Goal: Information Seeking & Learning: Learn about a topic

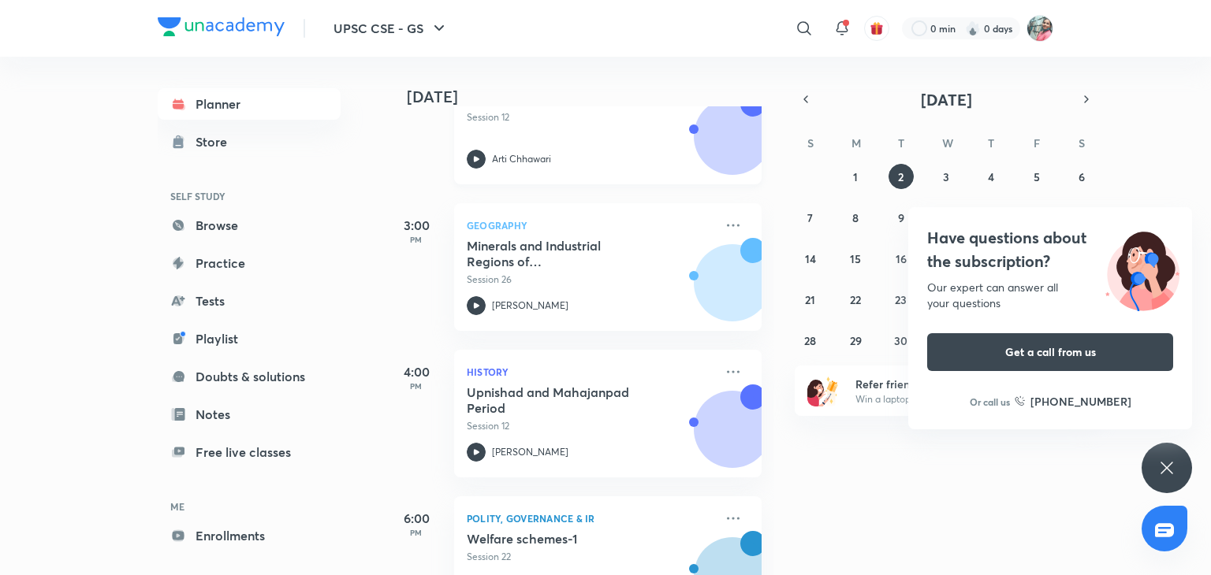
scroll to position [293, 0]
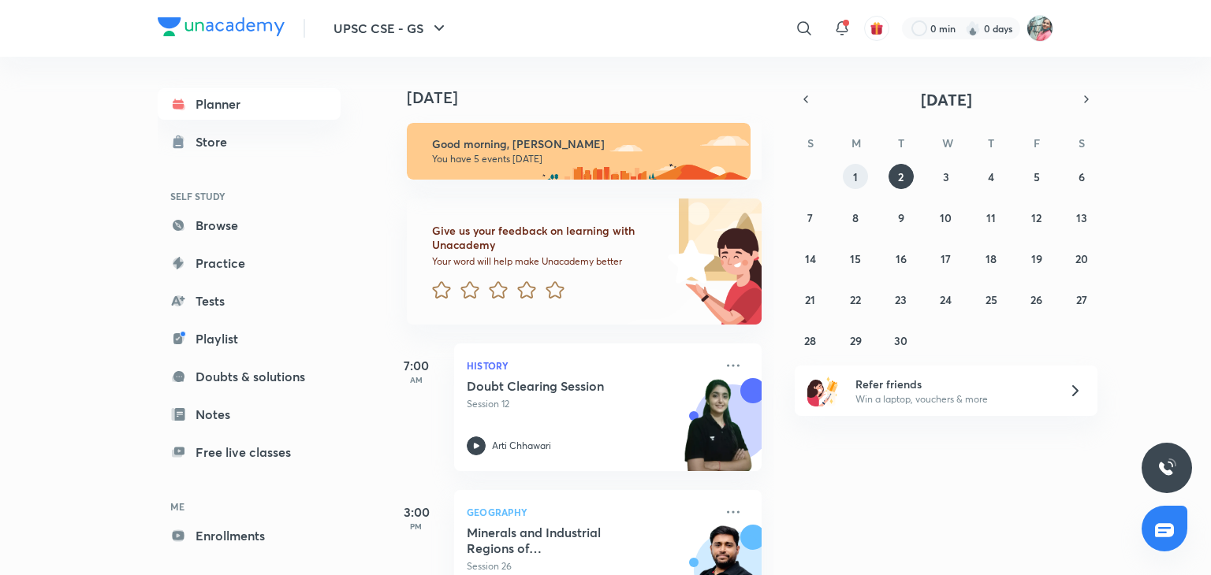
click at [843, 180] on button "1" at bounding box center [855, 176] width 25 height 25
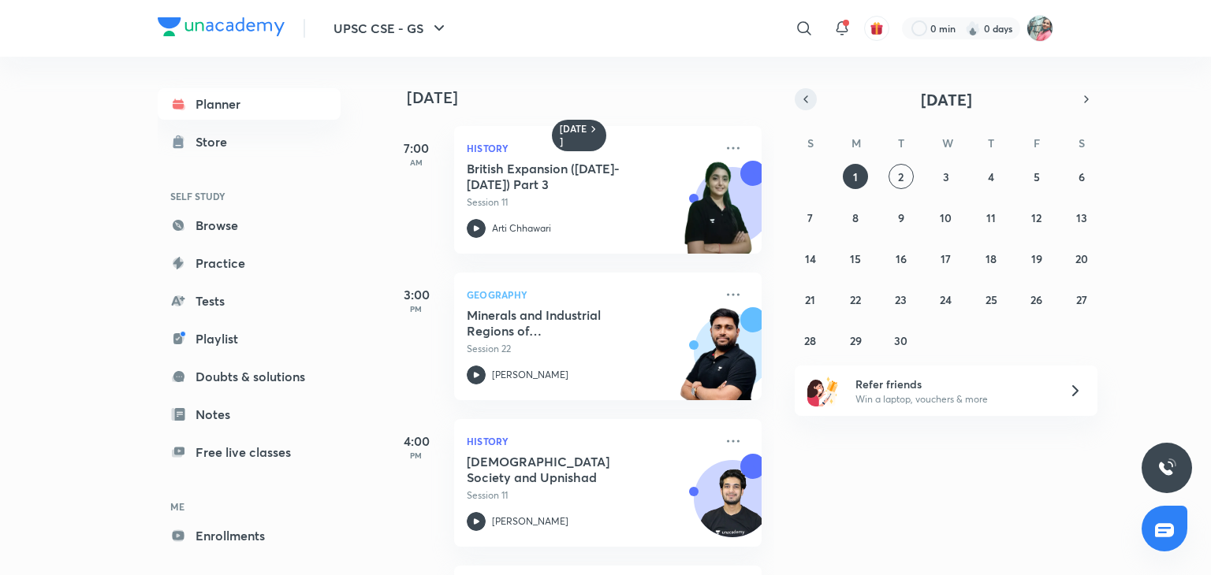
click at [813, 104] on button "button" at bounding box center [805, 99] width 22 height 22
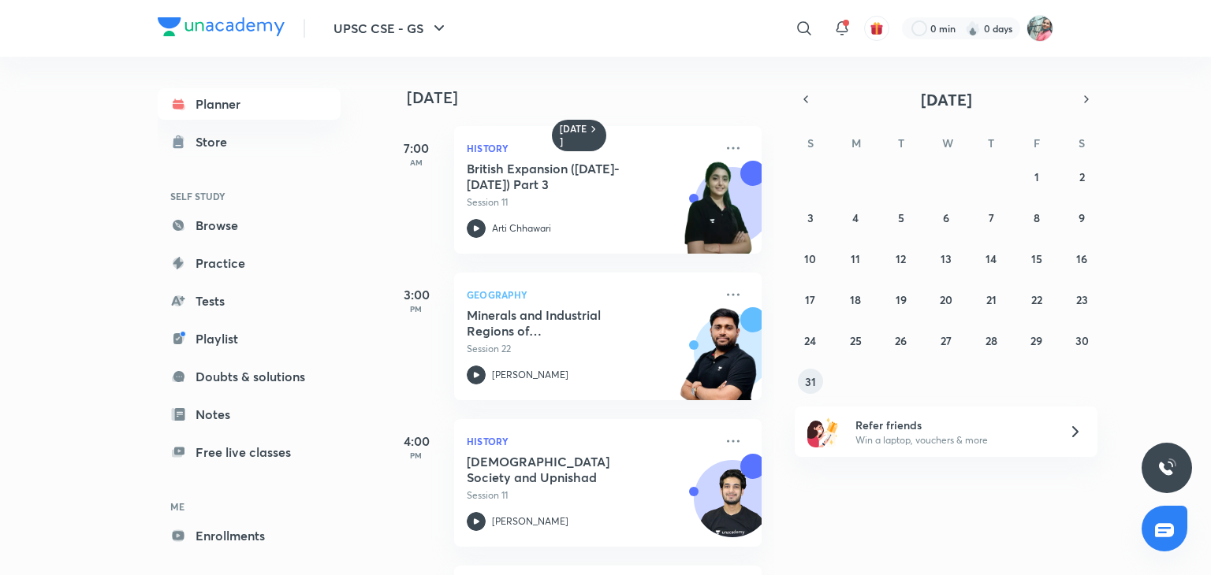
click at [808, 386] on abbr "31" at bounding box center [810, 381] width 11 height 15
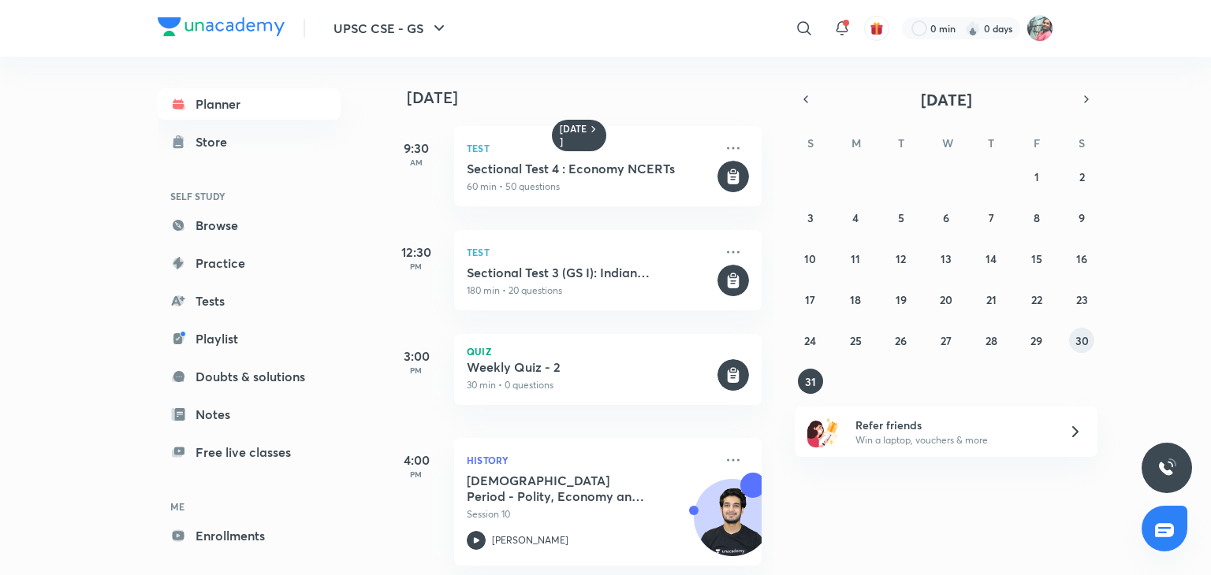
click at [1075, 338] on abbr "30" at bounding box center [1081, 340] width 13 height 15
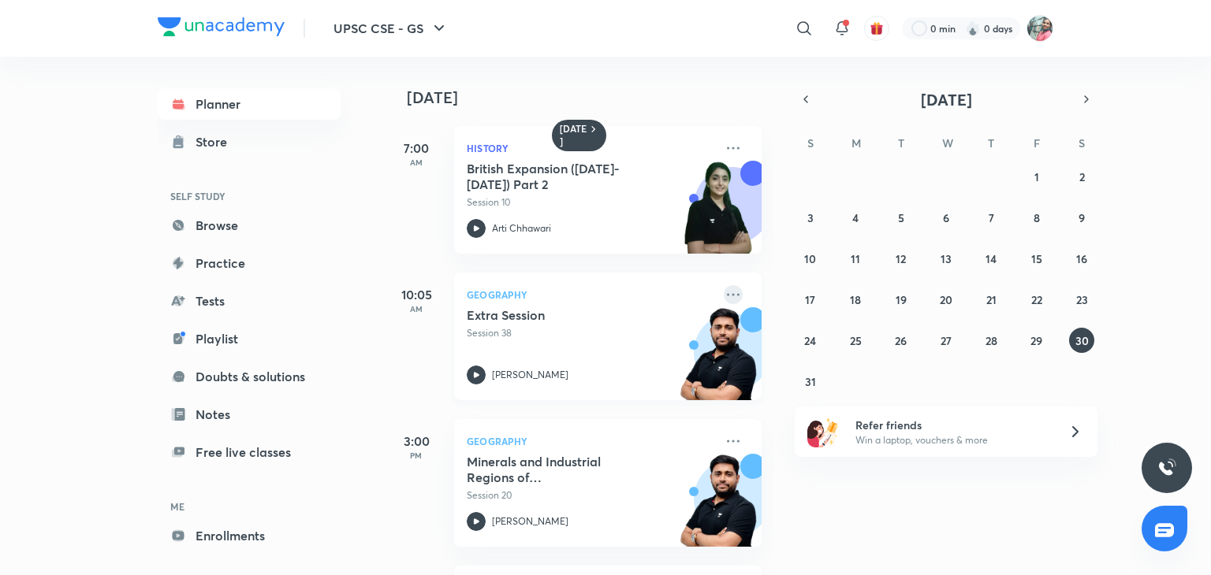
click at [724, 288] on icon at bounding box center [733, 294] width 19 height 19
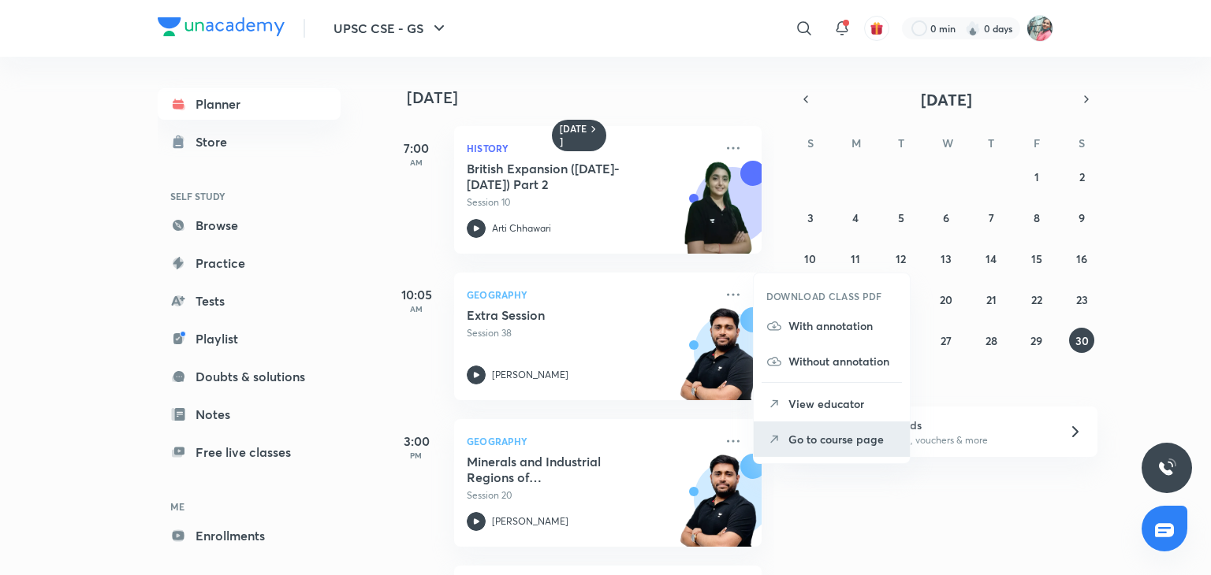
click at [822, 443] on p "Go to course page" at bounding box center [842, 439] width 109 height 17
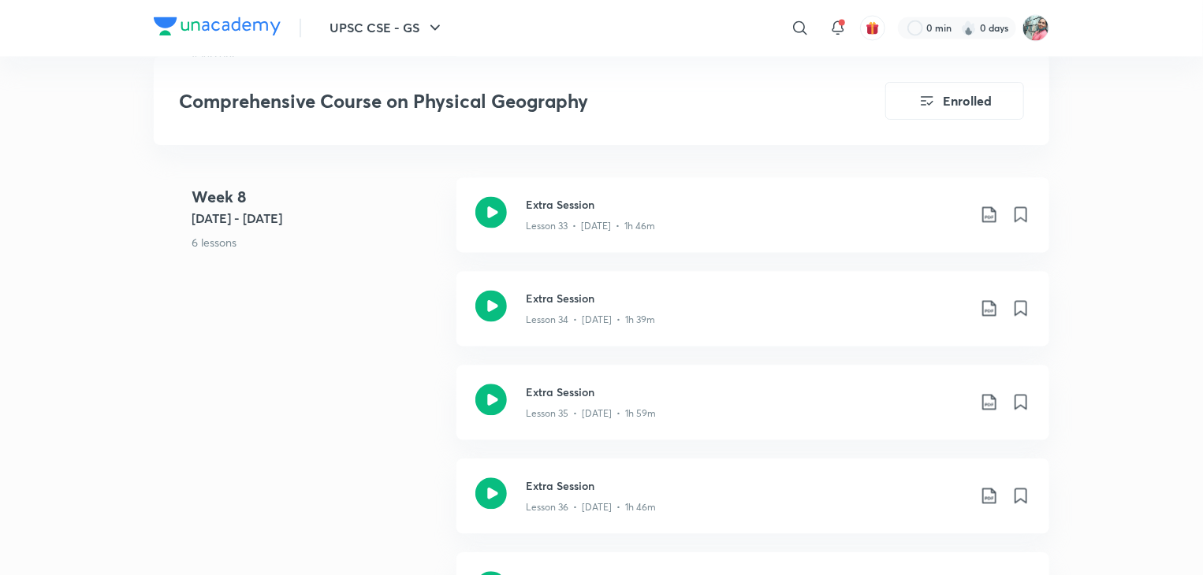
scroll to position [4505, 0]
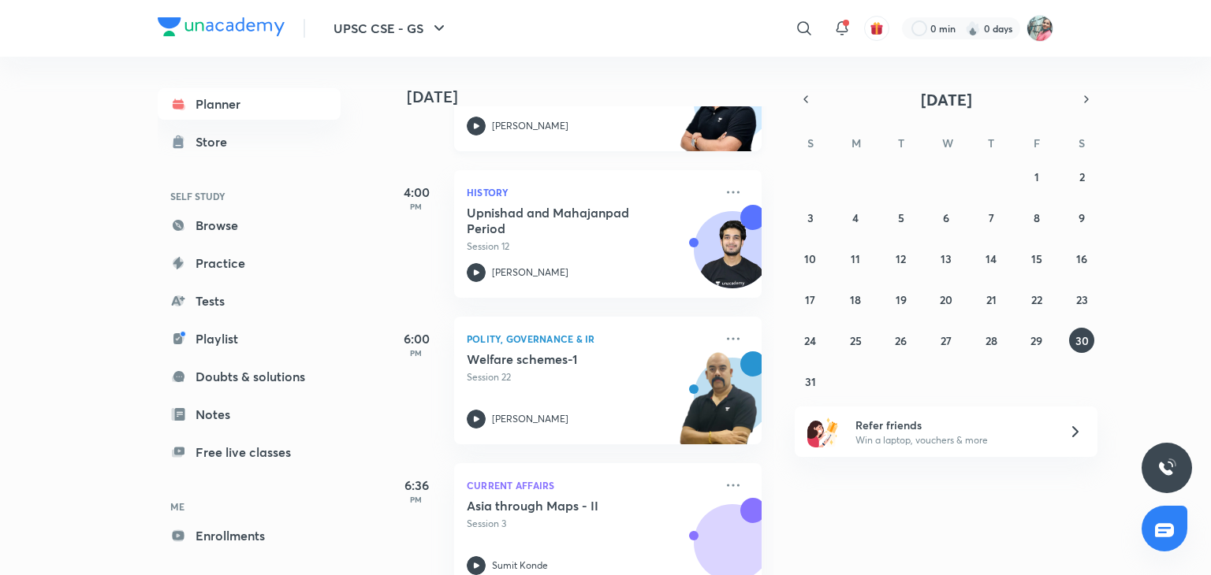
scroll to position [508, 0]
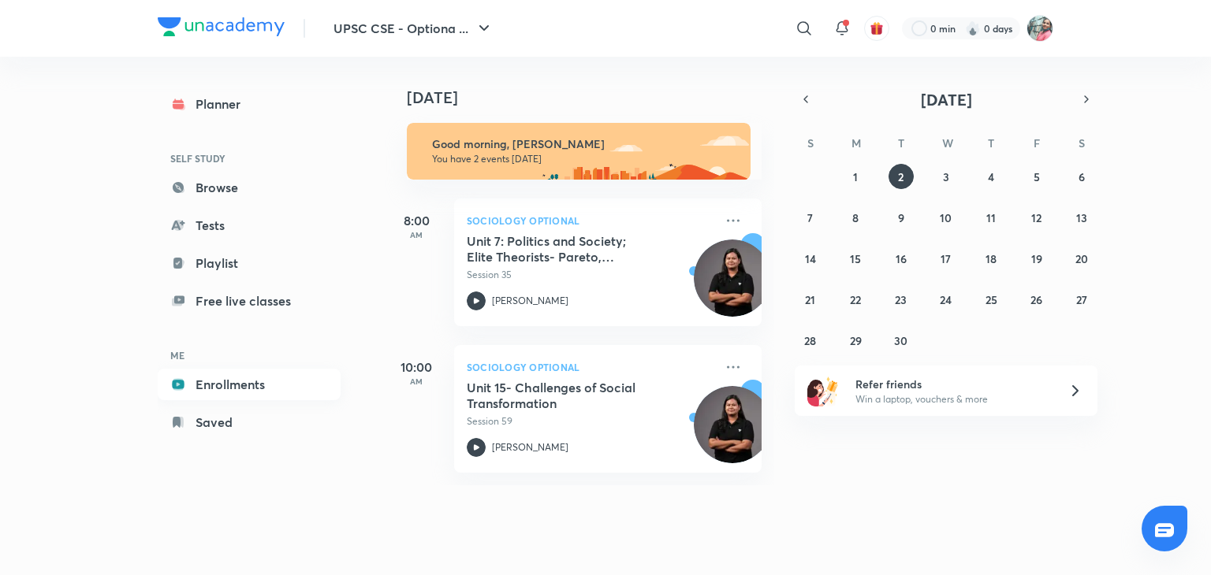
click at [241, 383] on link "Enrollments" at bounding box center [249, 385] width 183 height 32
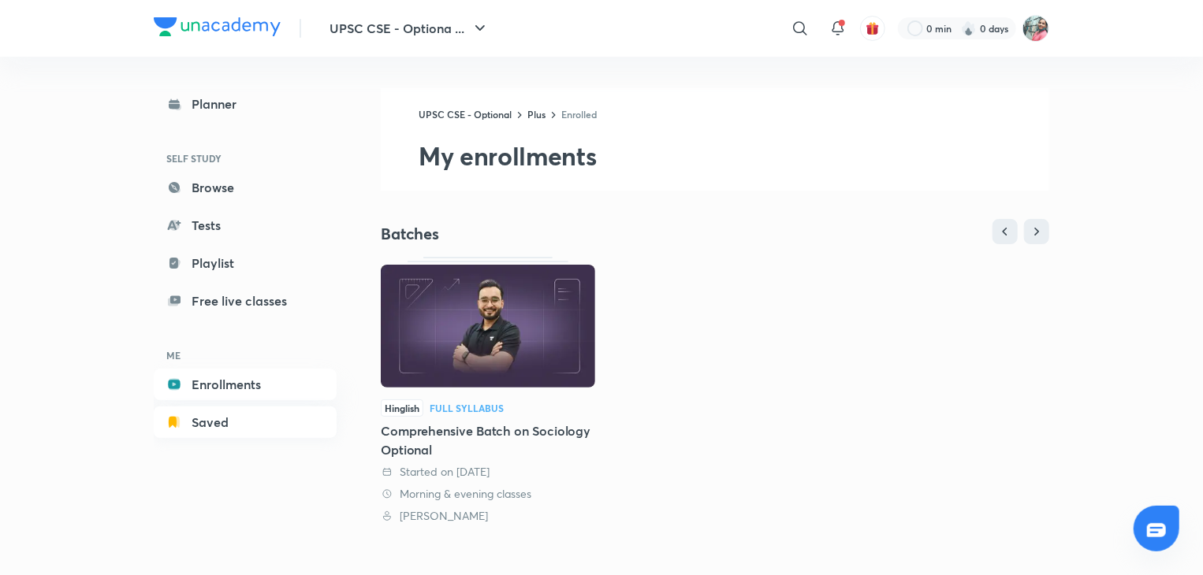
click at [203, 419] on link "Saved" at bounding box center [245, 423] width 183 height 32
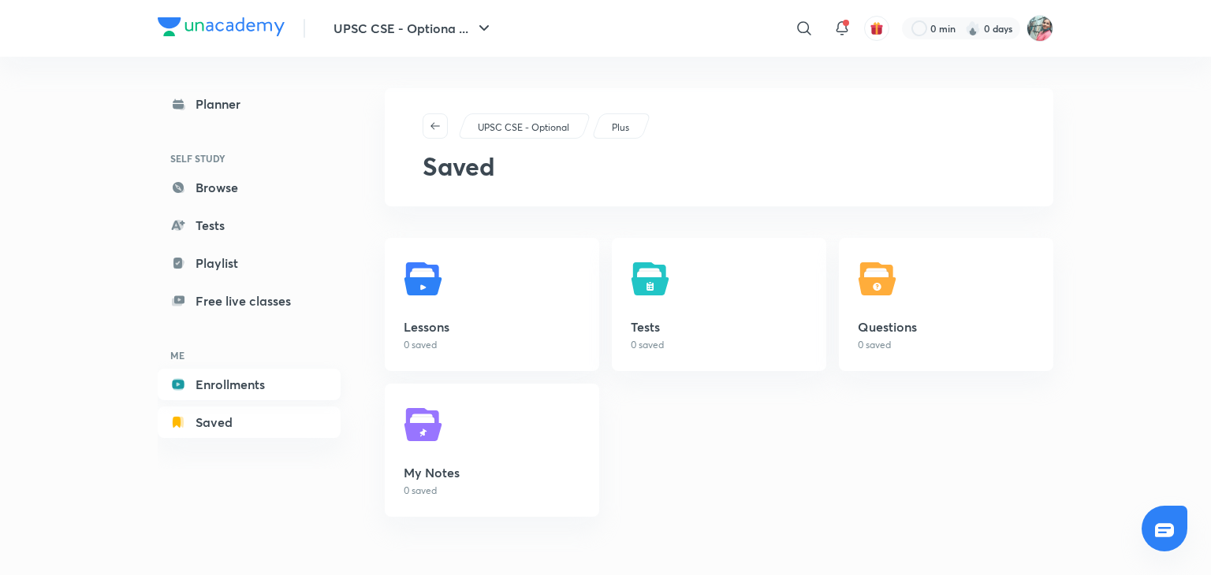
click at [227, 391] on link "Enrollments" at bounding box center [249, 385] width 183 height 32
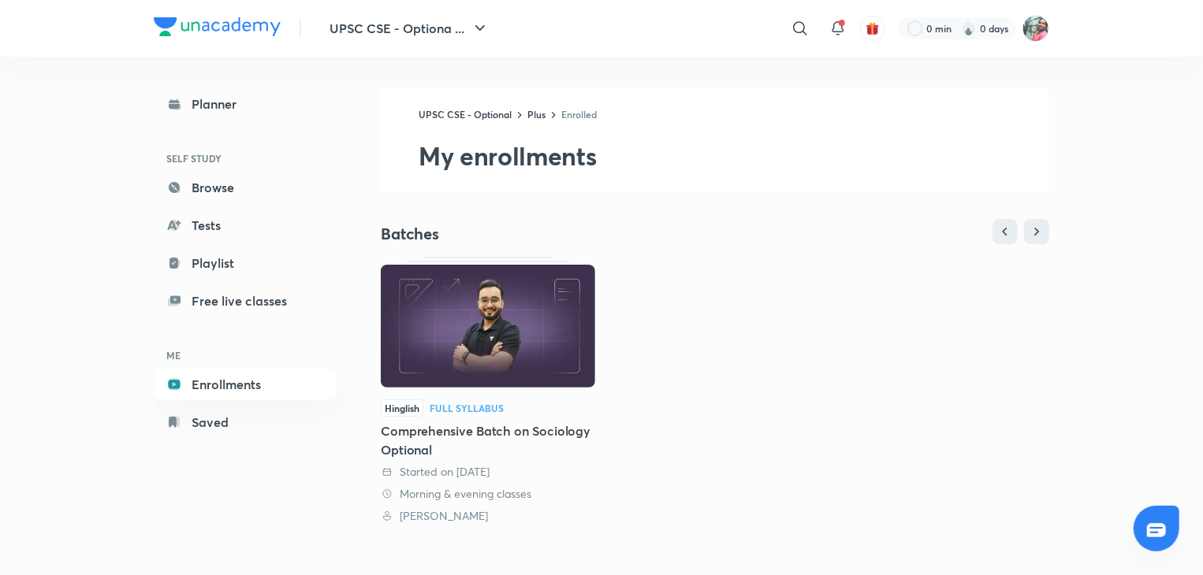
click at [504, 363] on img at bounding box center [488, 326] width 214 height 123
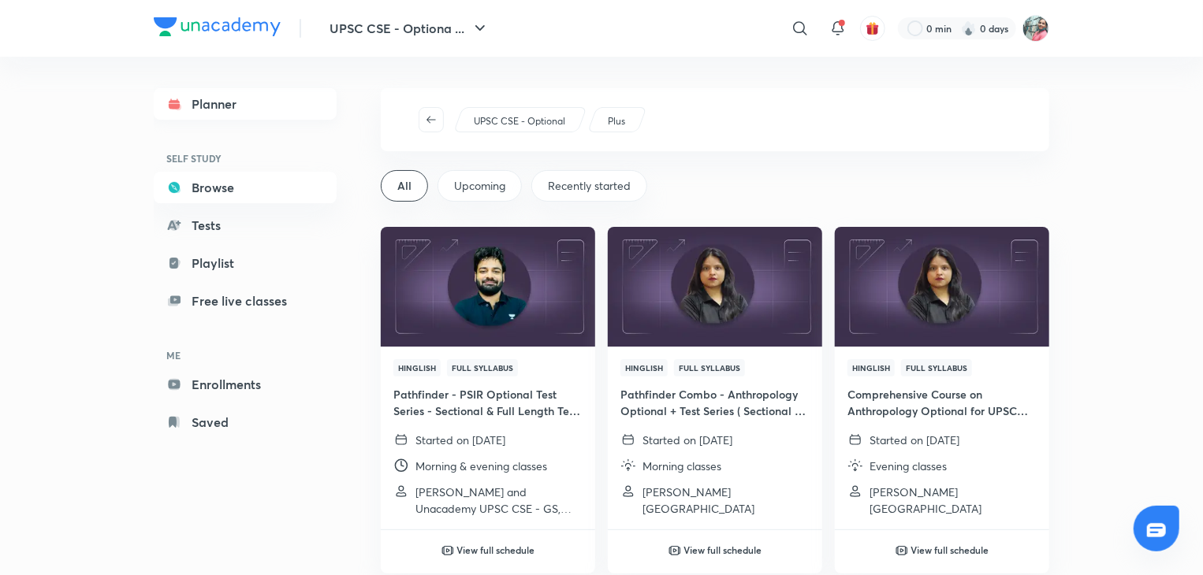
click at [210, 106] on link "Planner" at bounding box center [245, 104] width 183 height 32
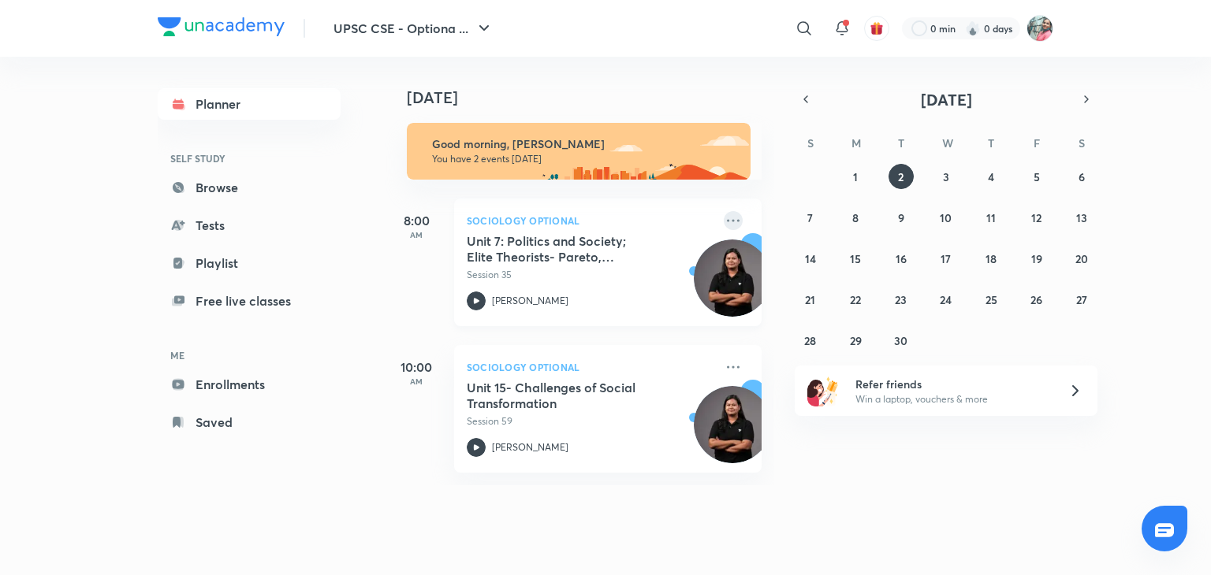
click at [727, 221] on icon at bounding box center [733, 220] width 13 height 2
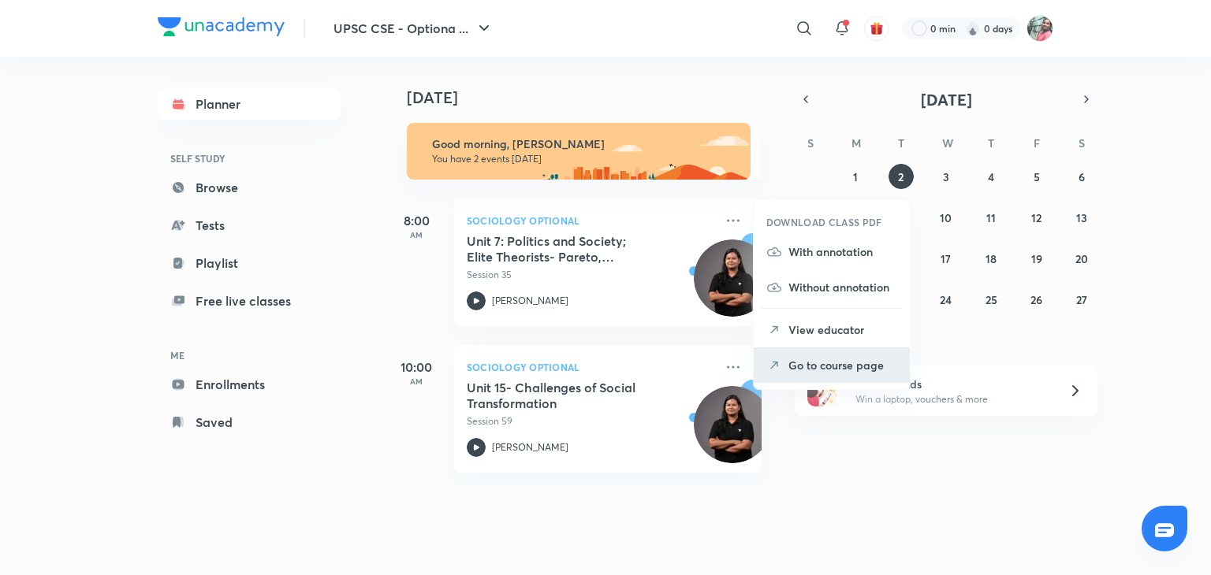
click at [807, 359] on p "Go to course page" at bounding box center [842, 365] width 109 height 17
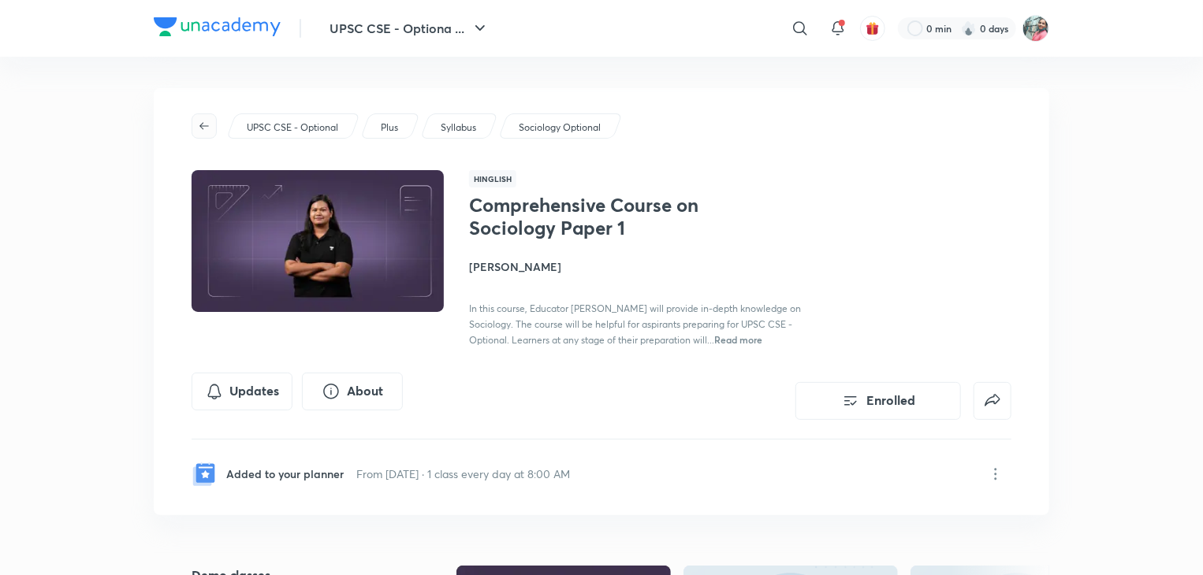
click at [202, 124] on icon "button" at bounding box center [204, 126] width 13 height 13
click at [210, 136] on button "button" at bounding box center [204, 125] width 25 height 25
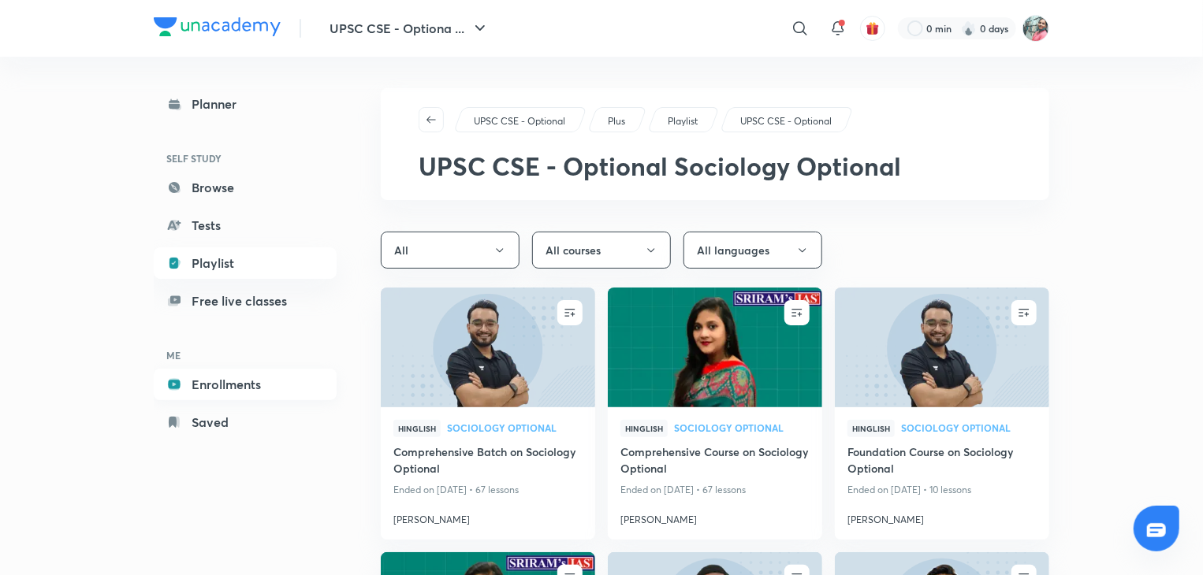
click at [240, 377] on link "Enrollments" at bounding box center [245, 385] width 183 height 32
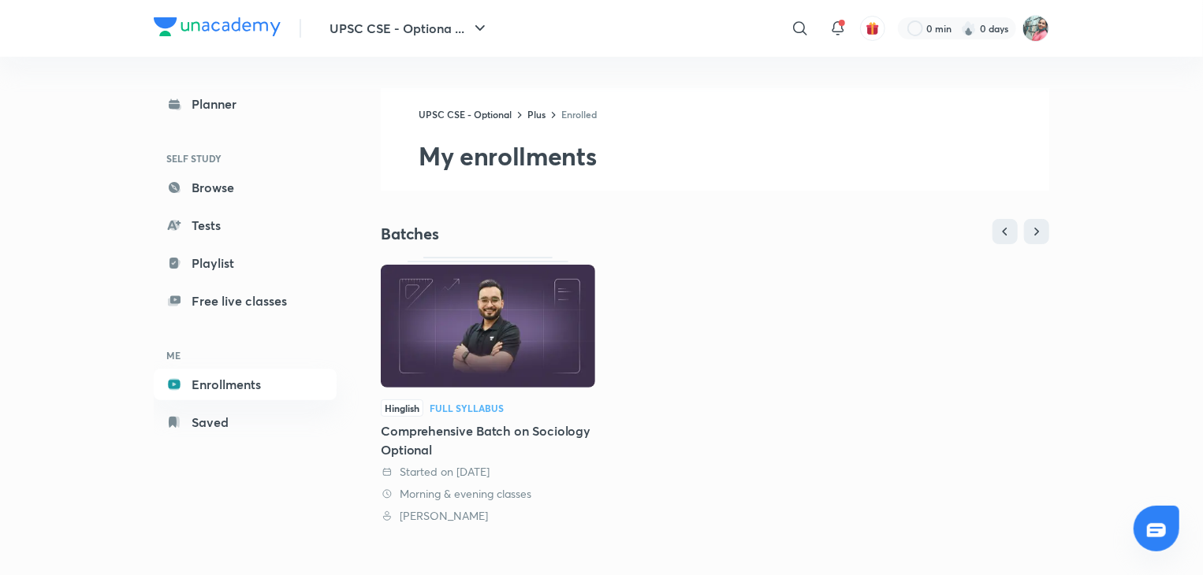
click at [527, 334] on img at bounding box center [488, 326] width 214 height 123
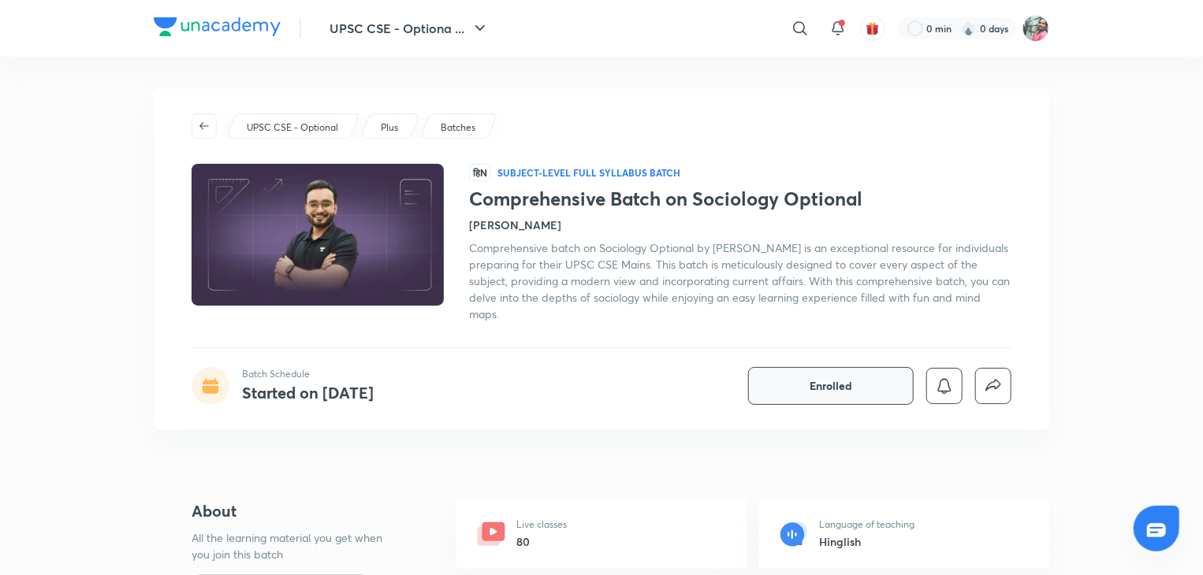
click at [839, 390] on span "Enrolled" at bounding box center [830, 386] width 43 height 16
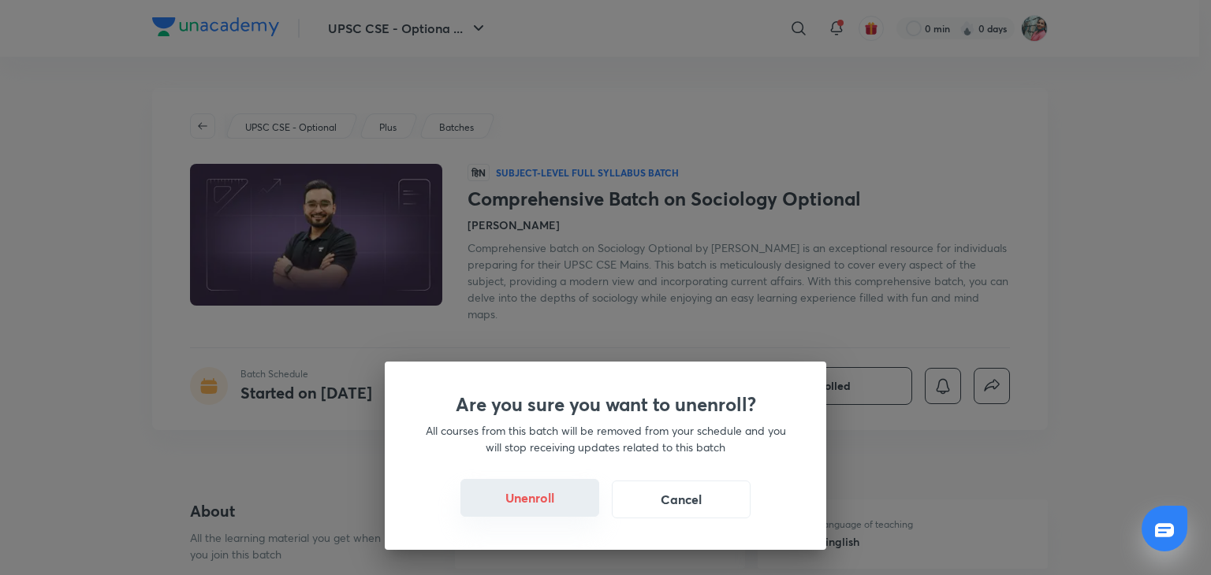
click at [528, 502] on button "Unenroll" at bounding box center [529, 498] width 139 height 38
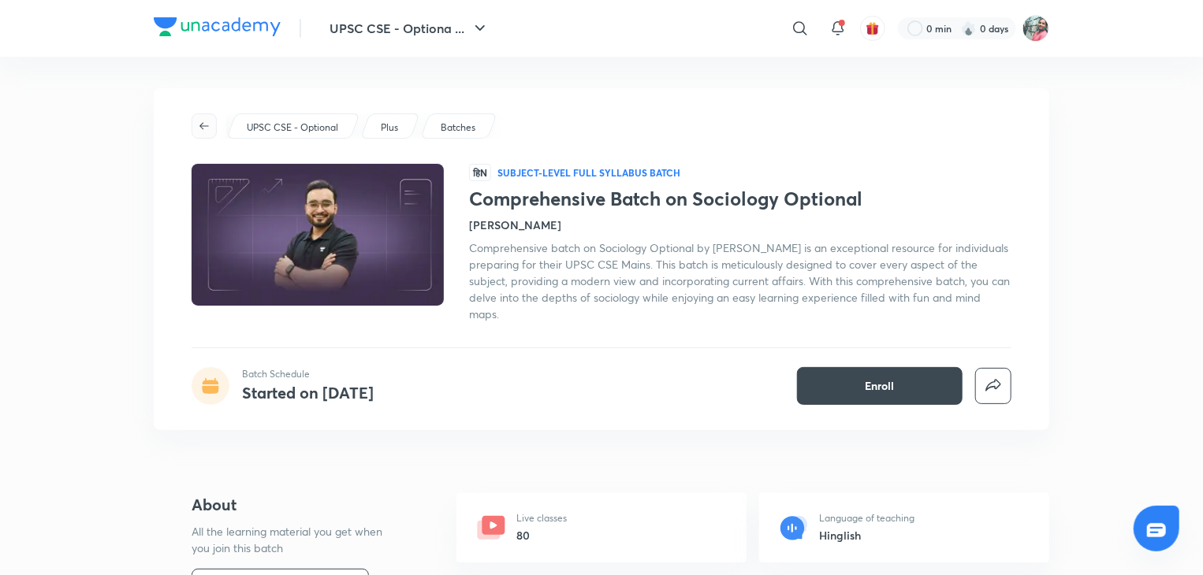
click at [205, 134] on button "button" at bounding box center [204, 125] width 25 height 25
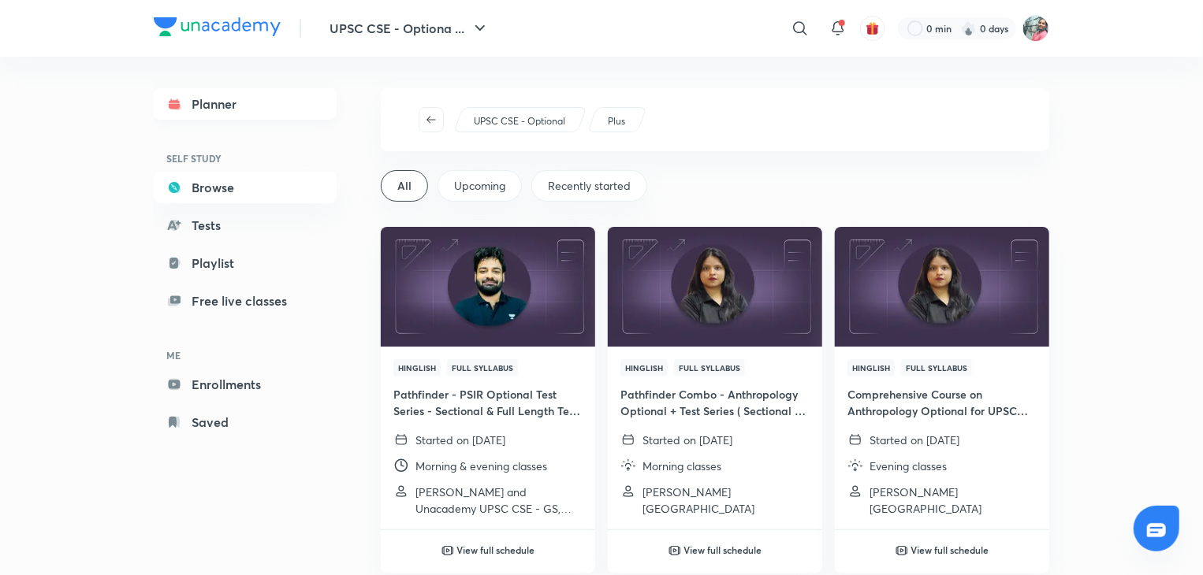
click at [204, 103] on link "Planner" at bounding box center [245, 104] width 183 height 32
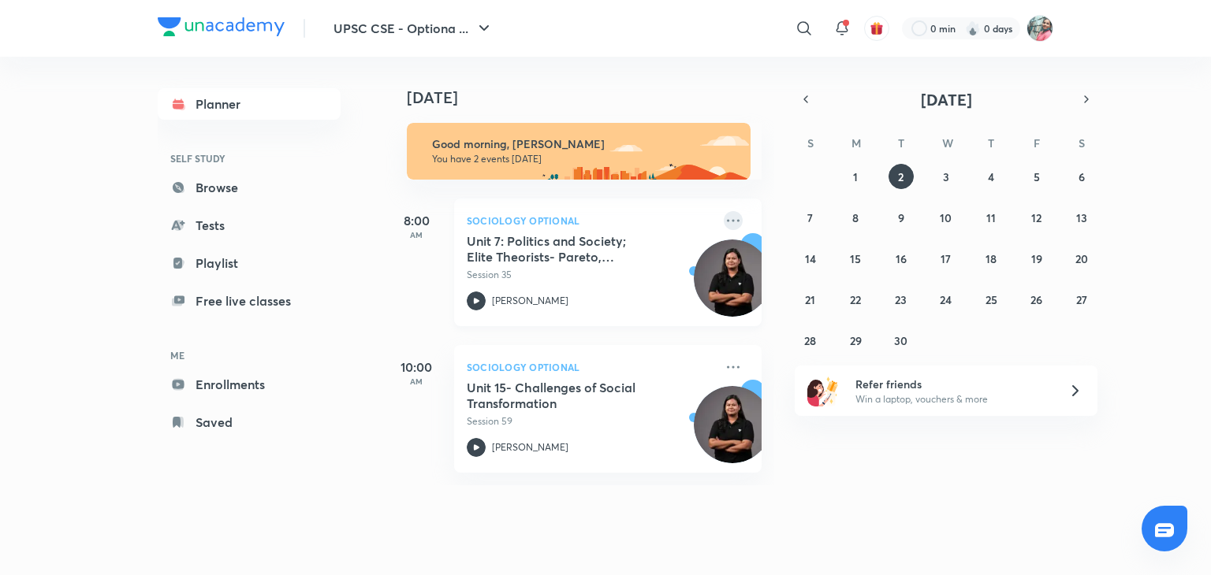
click at [727, 220] on icon at bounding box center [733, 220] width 13 height 2
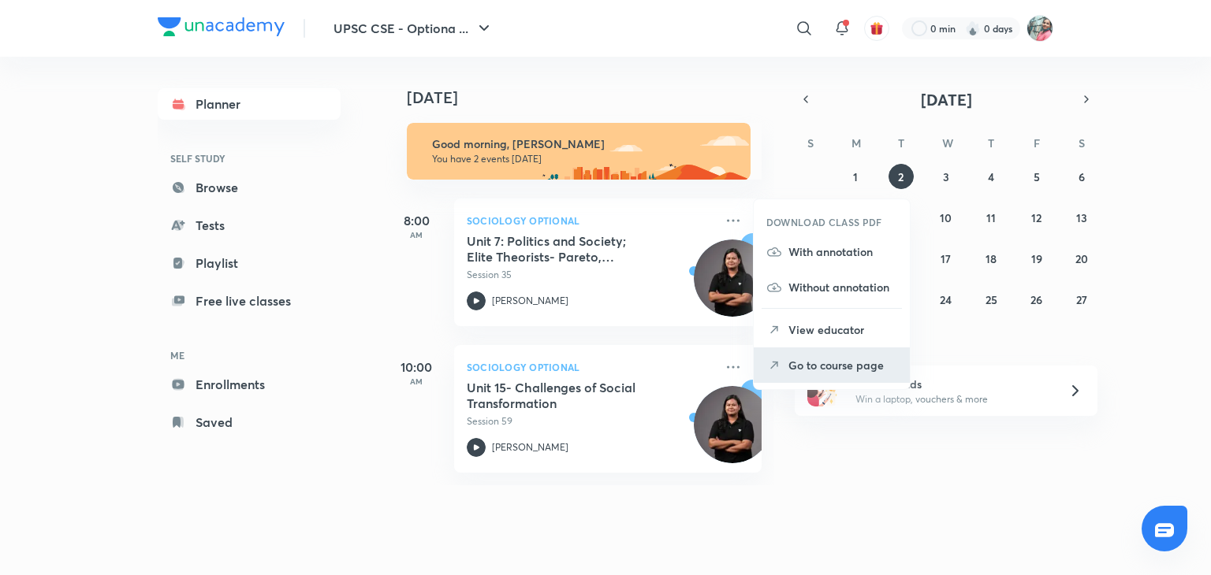
click at [810, 363] on p "Go to course page" at bounding box center [842, 365] width 109 height 17
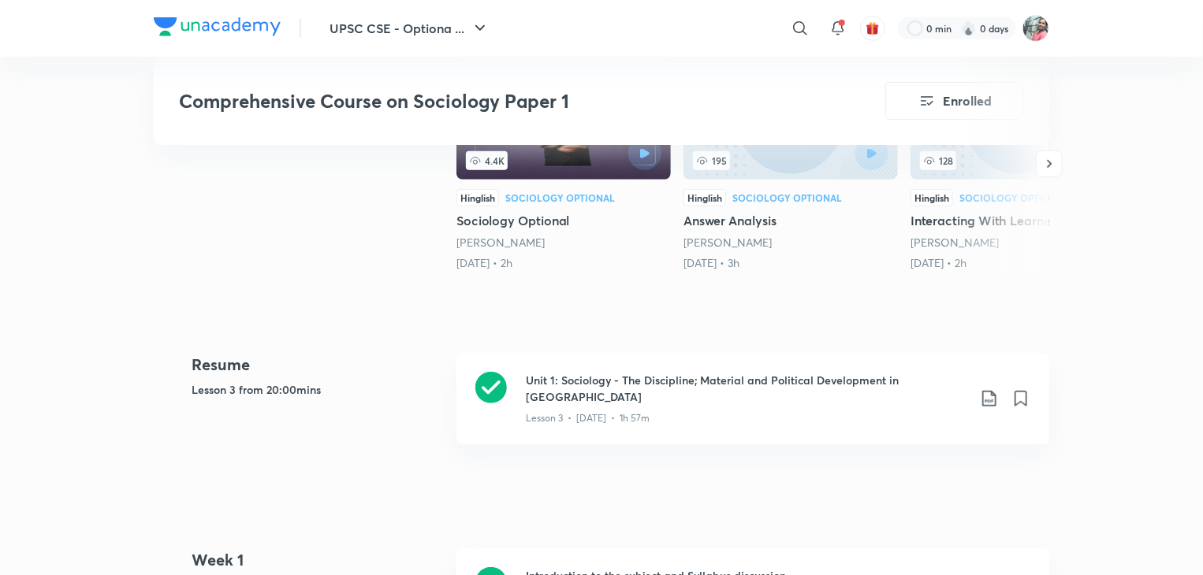
scroll to position [507, 0]
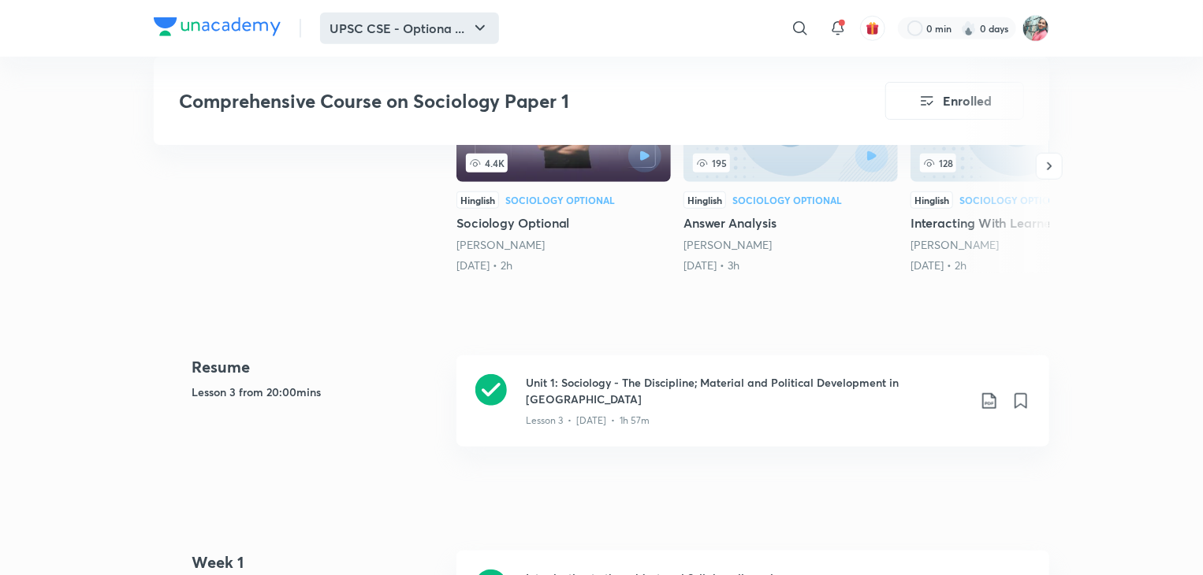
click at [434, 39] on button "UPSC CSE - Optiona ..." at bounding box center [409, 29] width 179 height 32
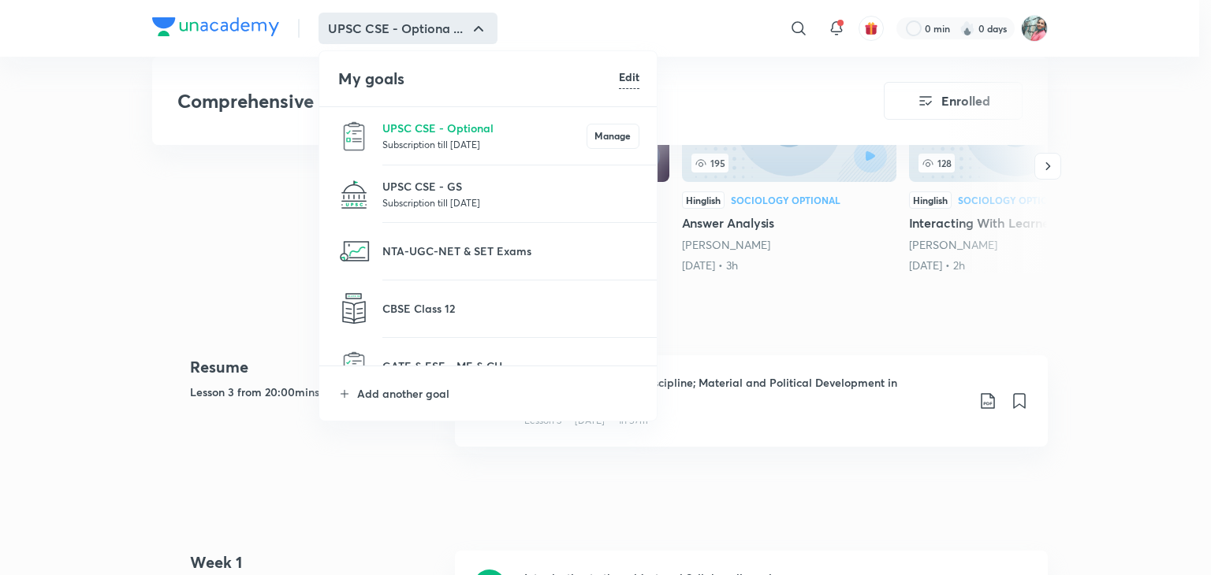
click at [436, 207] on p "Subscription till 1 Sep 2026" at bounding box center [510, 203] width 257 height 16
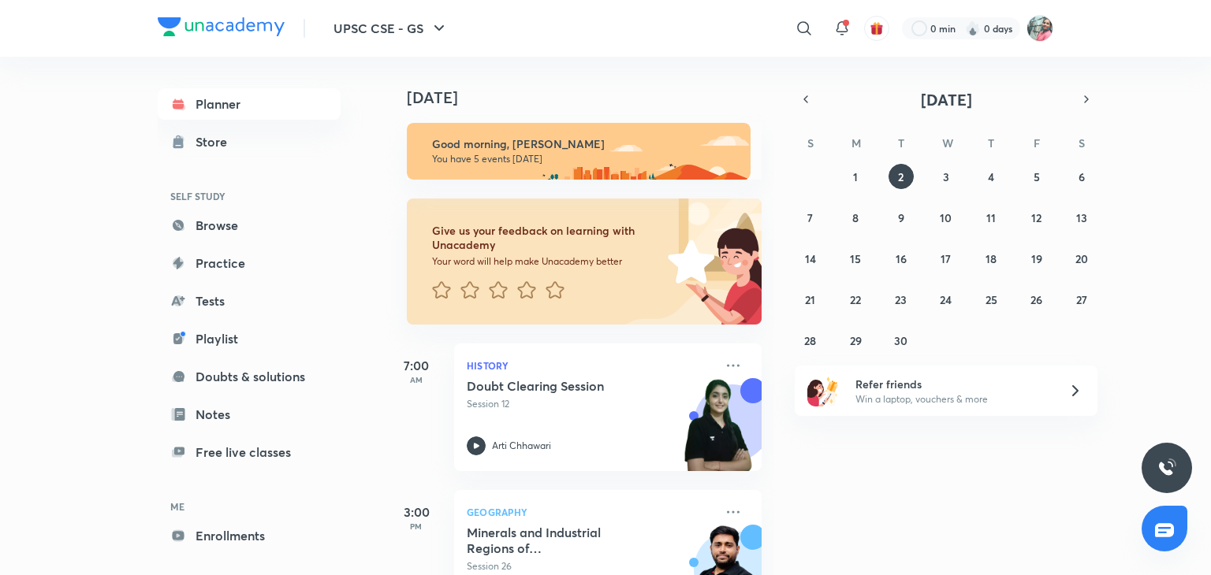
click at [352, 413] on div "Planner Store SELF STUDY Browse Practice Tests Playlist Doubts & solutions Note…" at bounding box center [265, 310] width 214 height 506
click at [214, 534] on link "Enrollments" at bounding box center [249, 536] width 183 height 32
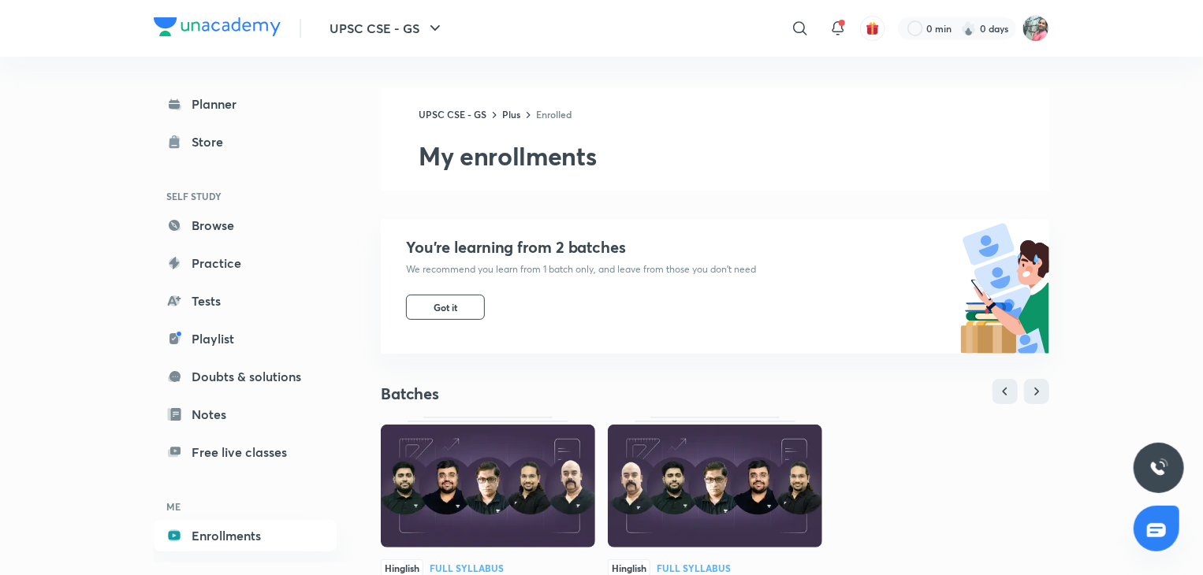
click at [554, 522] on img at bounding box center [488, 486] width 214 height 123
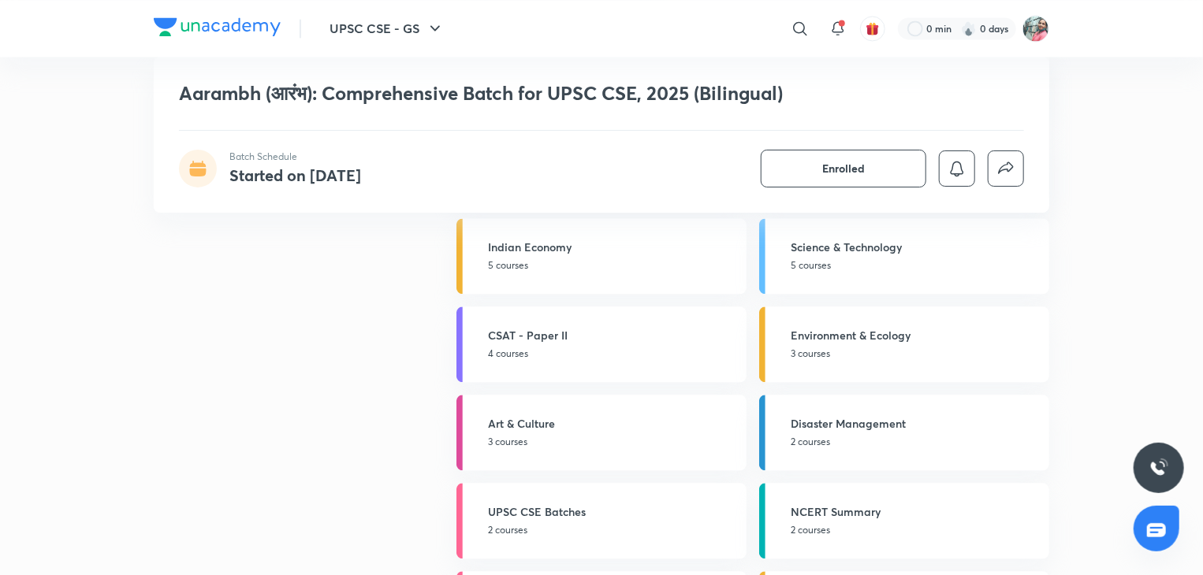
scroll to position [1662, 0]
click at [868, 343] on div "Environment & Ecology 3 courses" at bounding box center [915, 344] width 249 height 34
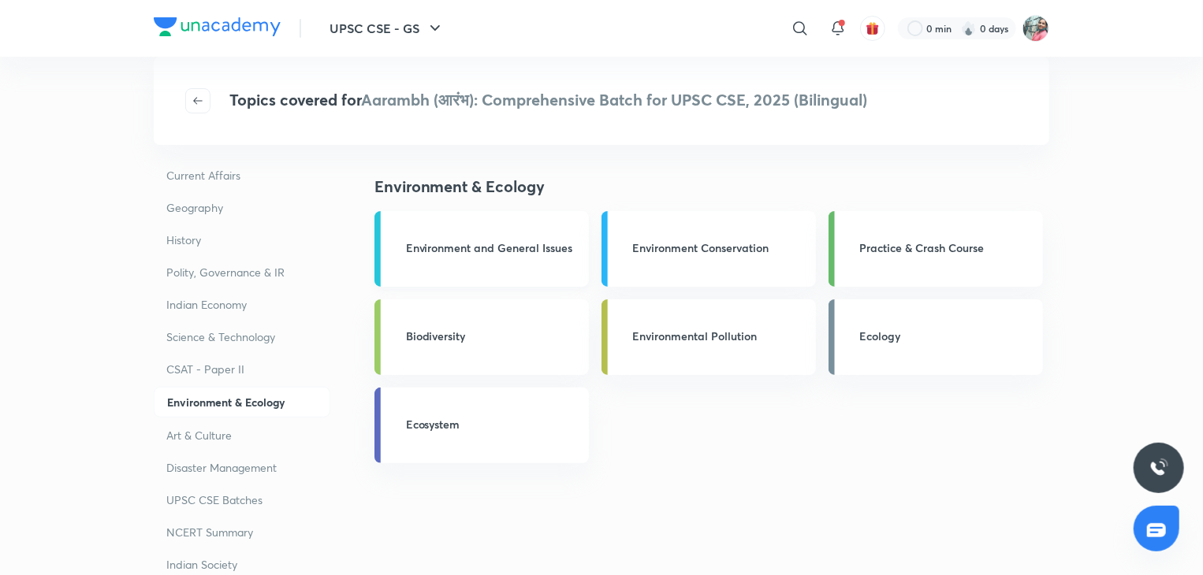
click at [508, 238] on link "Environment and General Issues" at bounding box center [481, 249] width 214 height 76
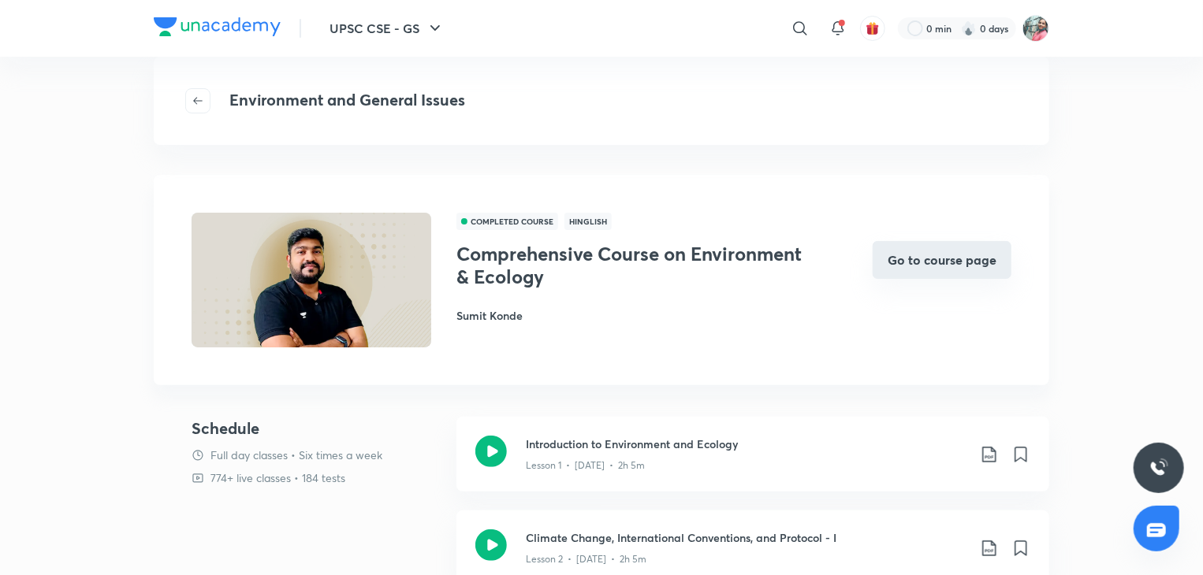
click at [933, 256] on button "Go to course page" at bounding box center [942, 260] width 139 height 38
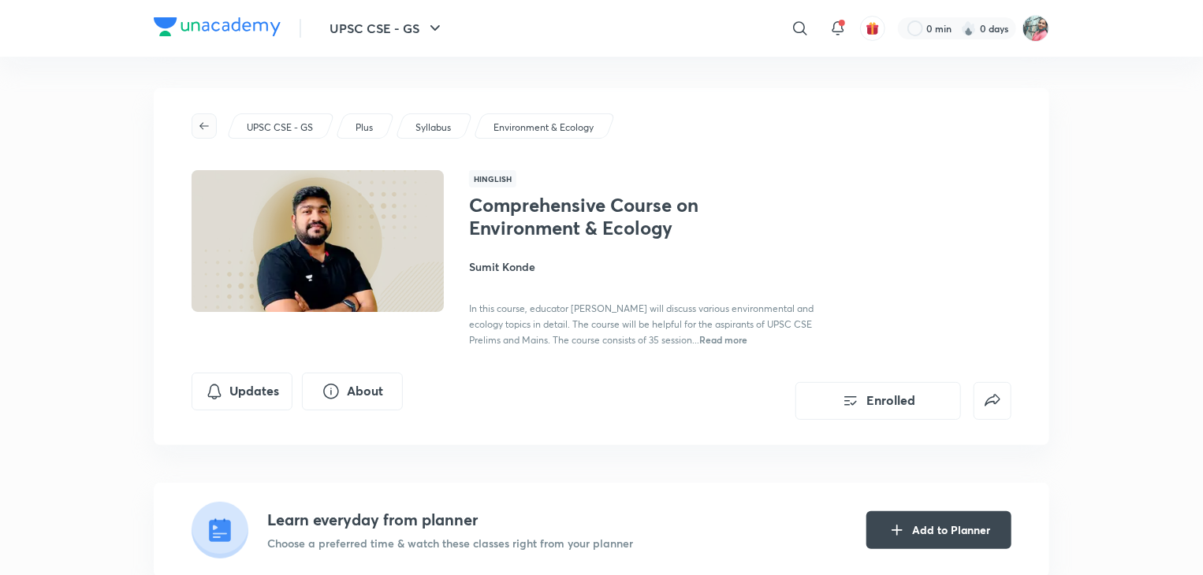
click at [198, 125] on icon "button" at bounding box center [204, 126] width 13 height 13
click at [804, 35] on icon at bounding box center [800, 28] width 19 height 19
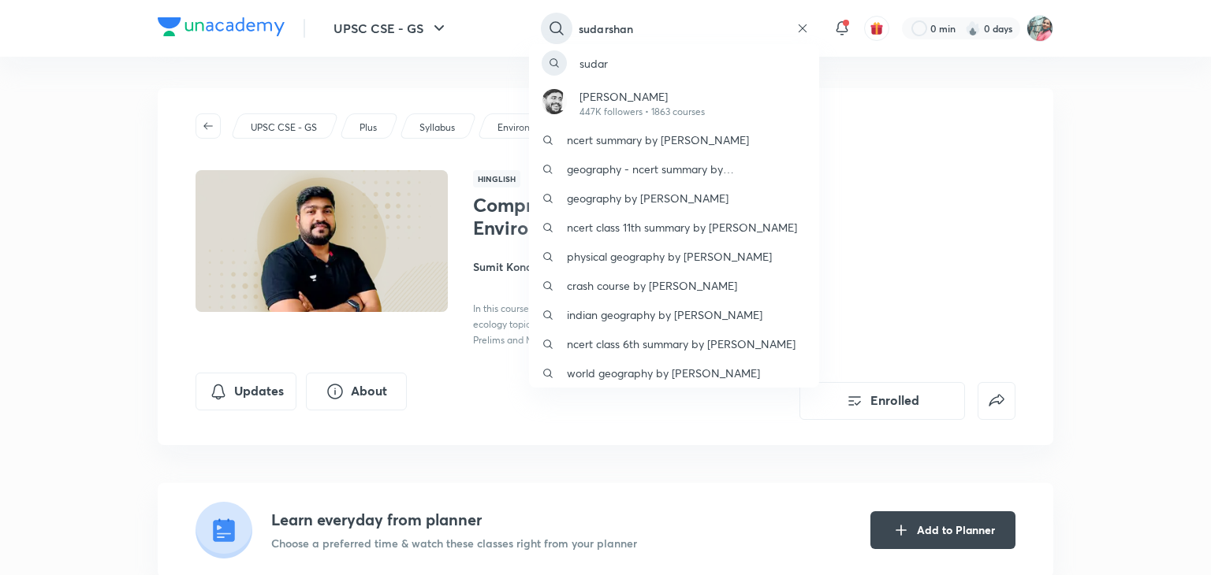
type input "sudarshan g"
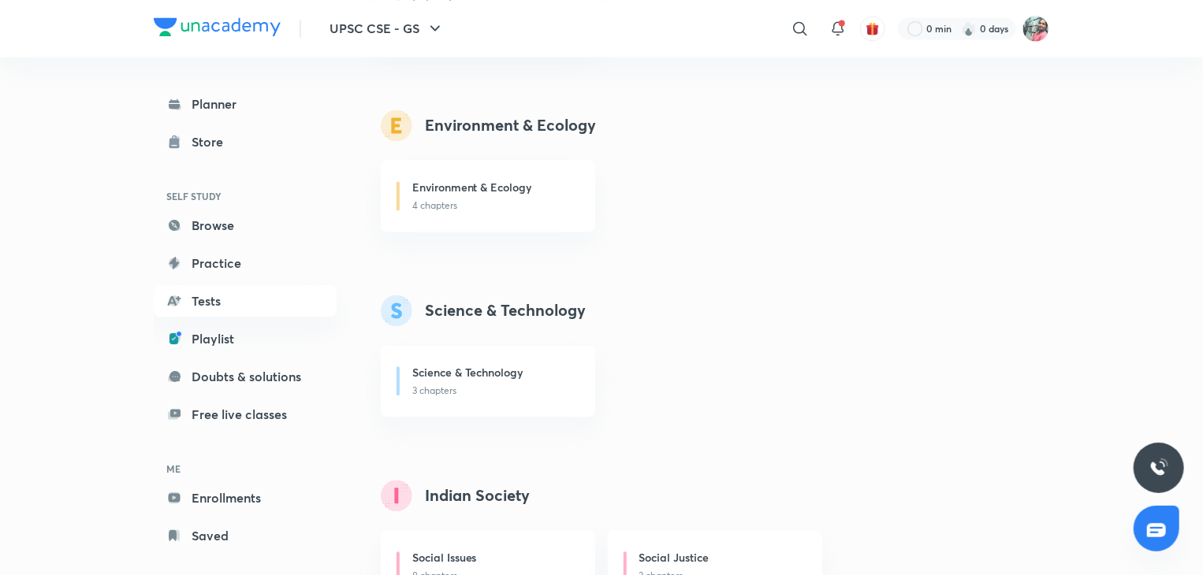
scroll to position [1585, 0]
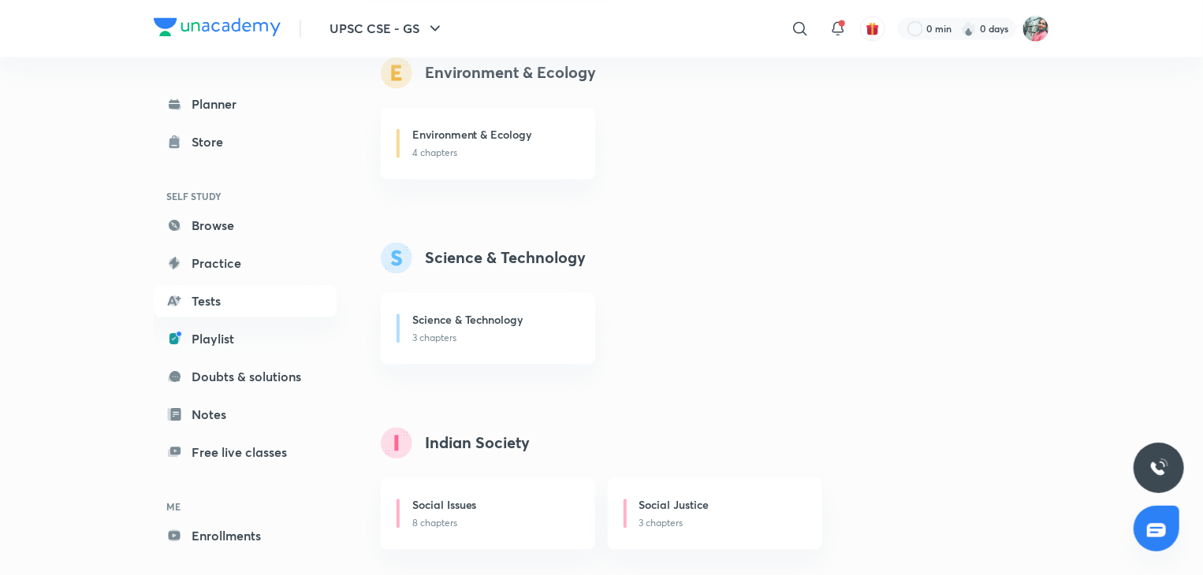
click at [804, 35] on icon at bounding box center [800, 28] width 19 height 19
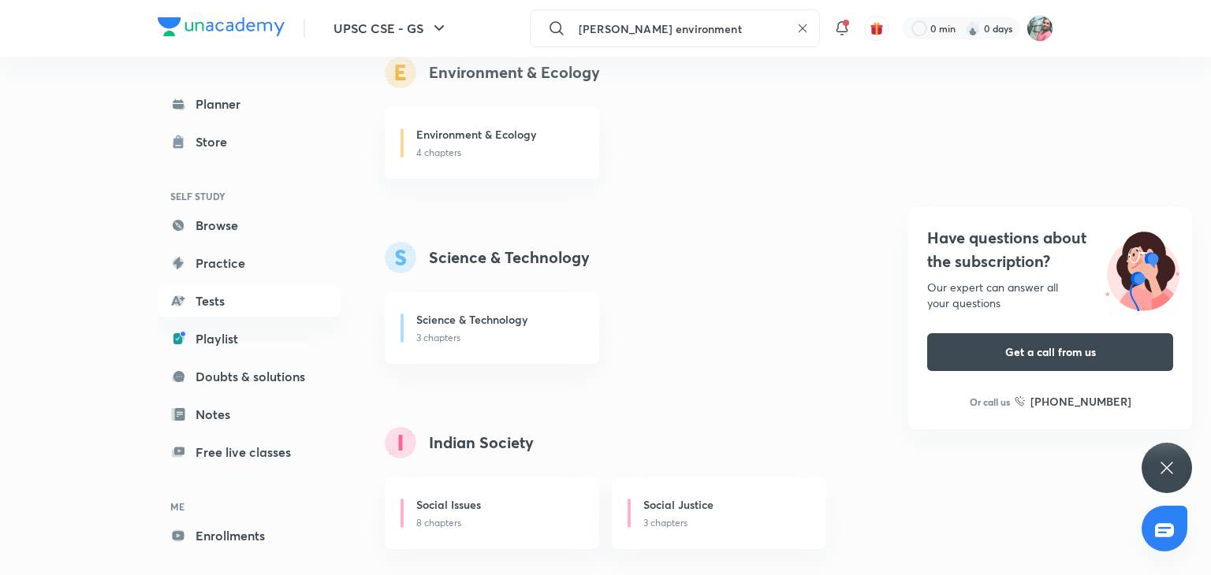
type input "sudarshan gurjar environment"
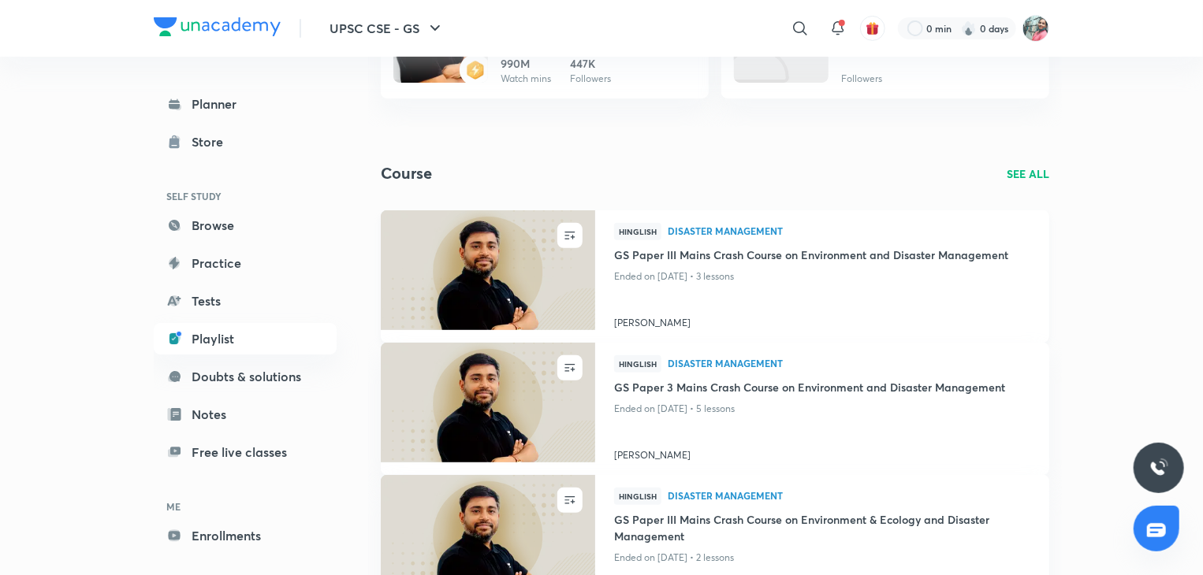
scroll to position [208, 0]
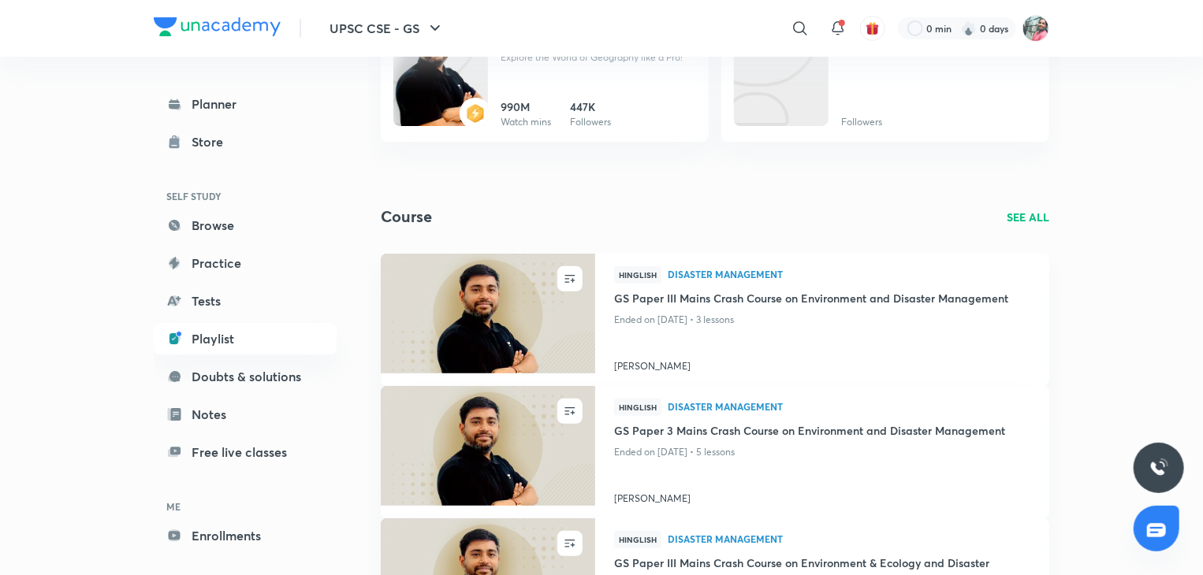
click at [1028, 214] on p "SEE ALL" at bounding box center [1028, 217] width 43 height 17
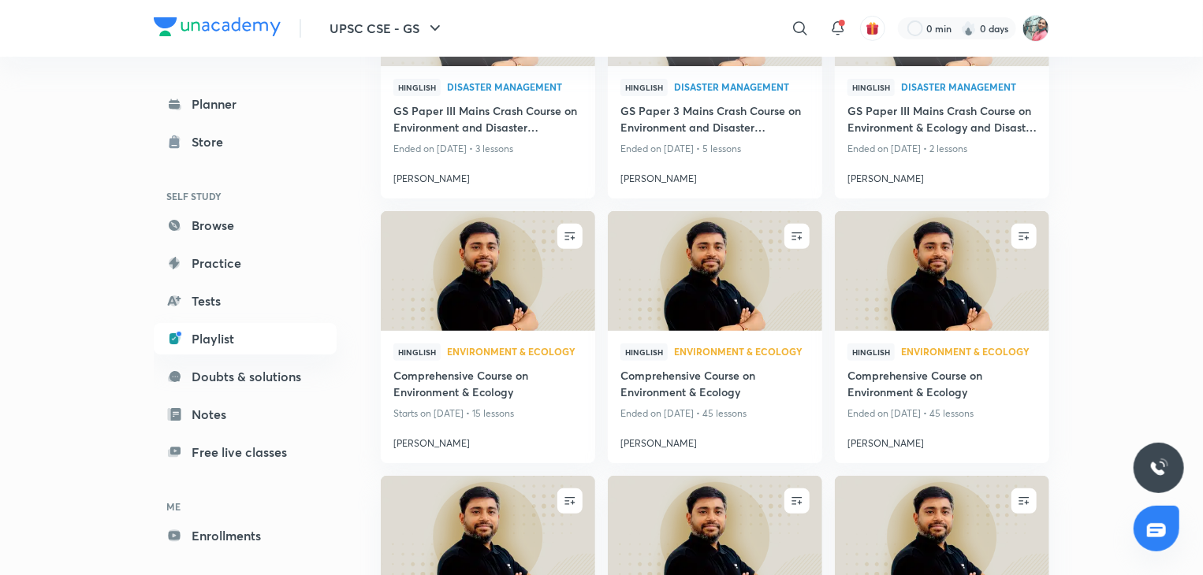
scroll to position [182, 0]
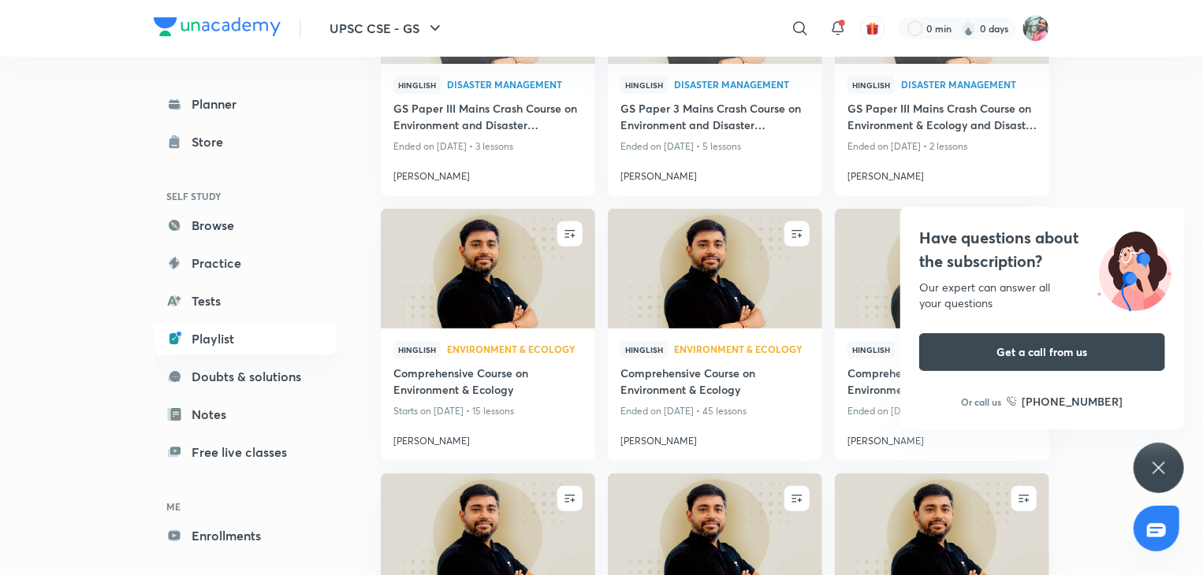
click at [1159, 460] on icon at bounding box center [1158, 468] width 19 height 19
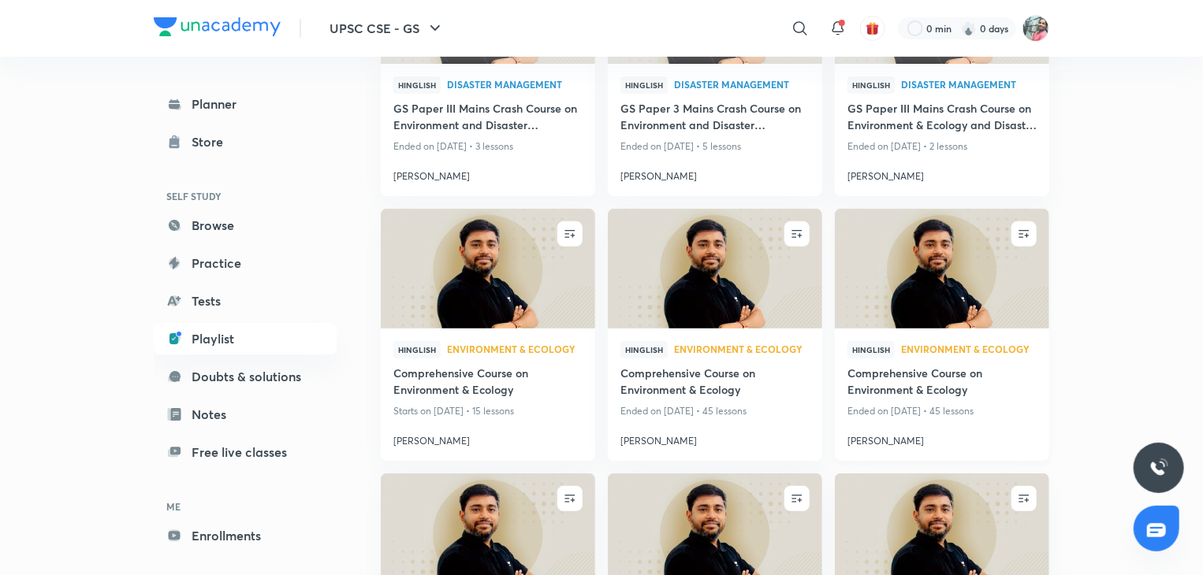
click at [939, 375] on h4 "Comprehensive Course on Environment & Ecology" at bounding box center [941, 383] width 189 height 36
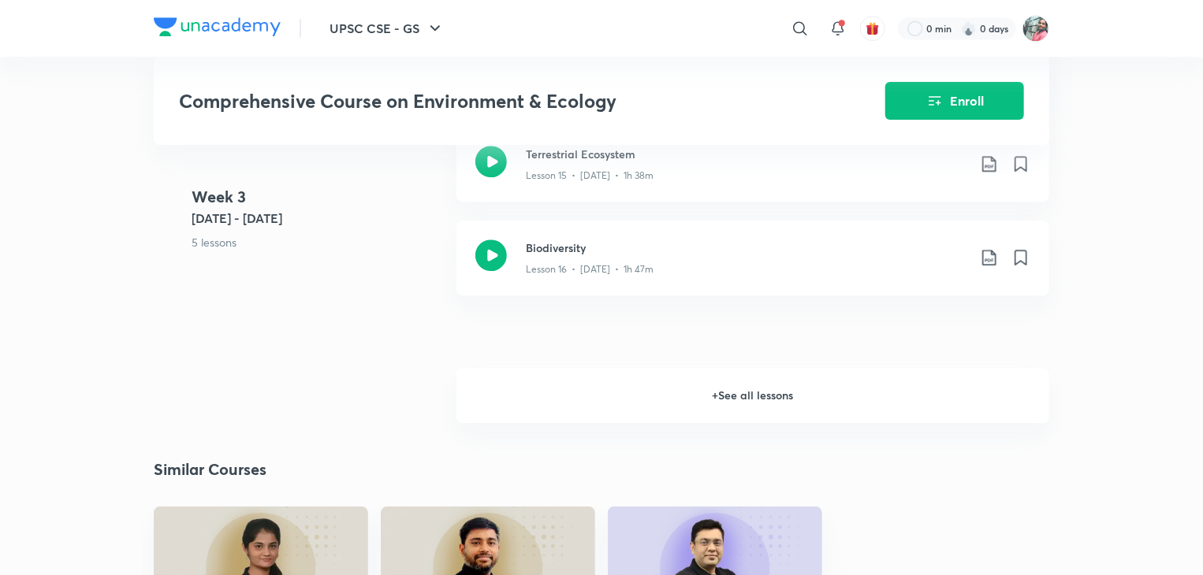
scroll to position [2217, 0]
click at [719, 367] on h6 "+ See all lessons" at bounding box center [752, 394] width 593 height 55
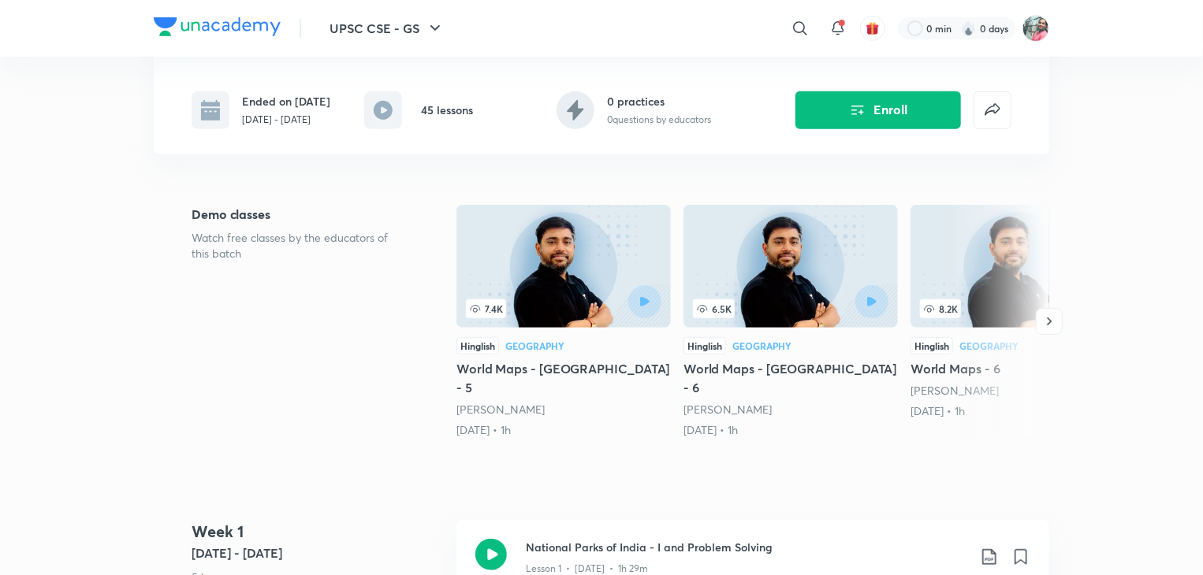
scroll to position [0, 0]
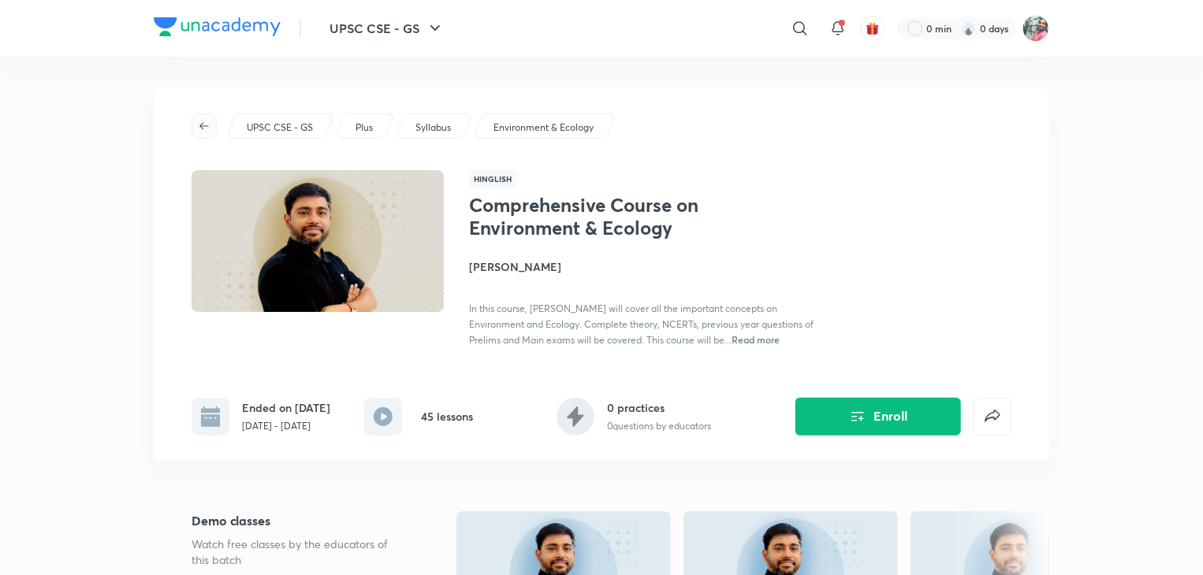
click at [198, 121] on icon "button" at bounding box center [204, 126] width 13 height 13
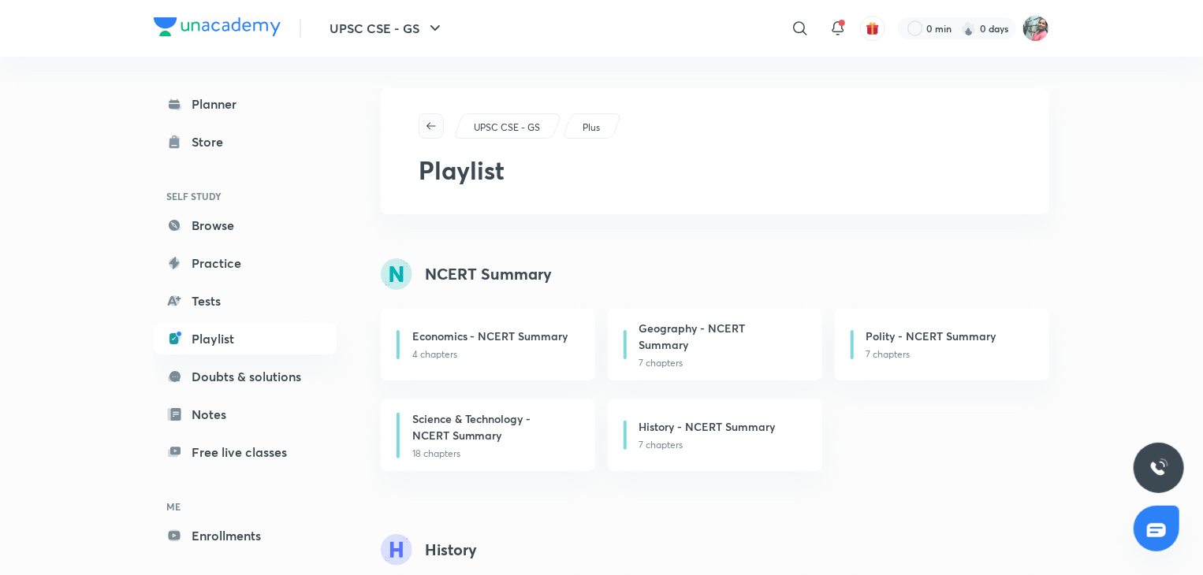
click at [434, 128] on icon "button" at bounding box center [431, 126] width 13 height 13
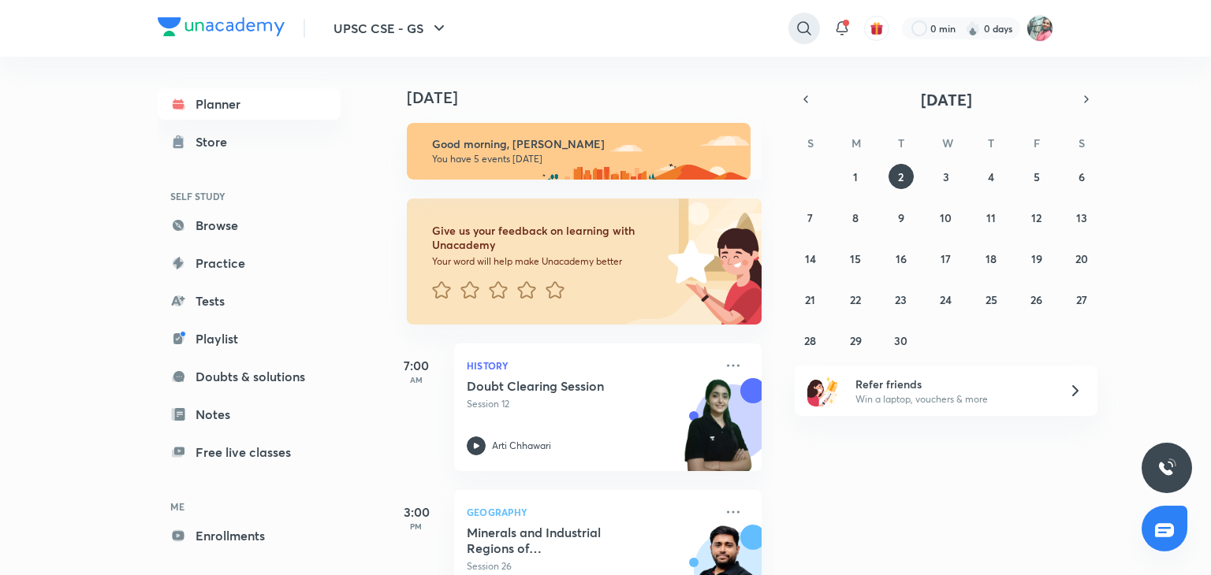
click at [804, 30] on icon at bounding box center [803, 28] width 19 height 19
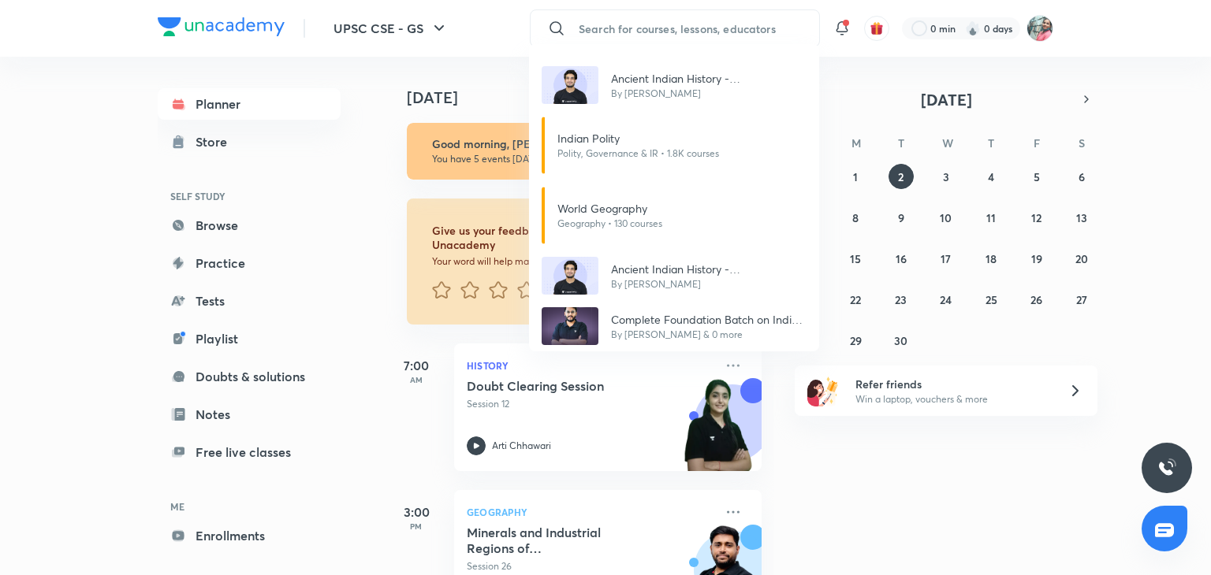
click at [943, 177] on div "Ancient Indian History - Comprehensive Course for Prelims and Mains By Anuj Gar…" at bounding box center [605, 287] width 1211 height 575
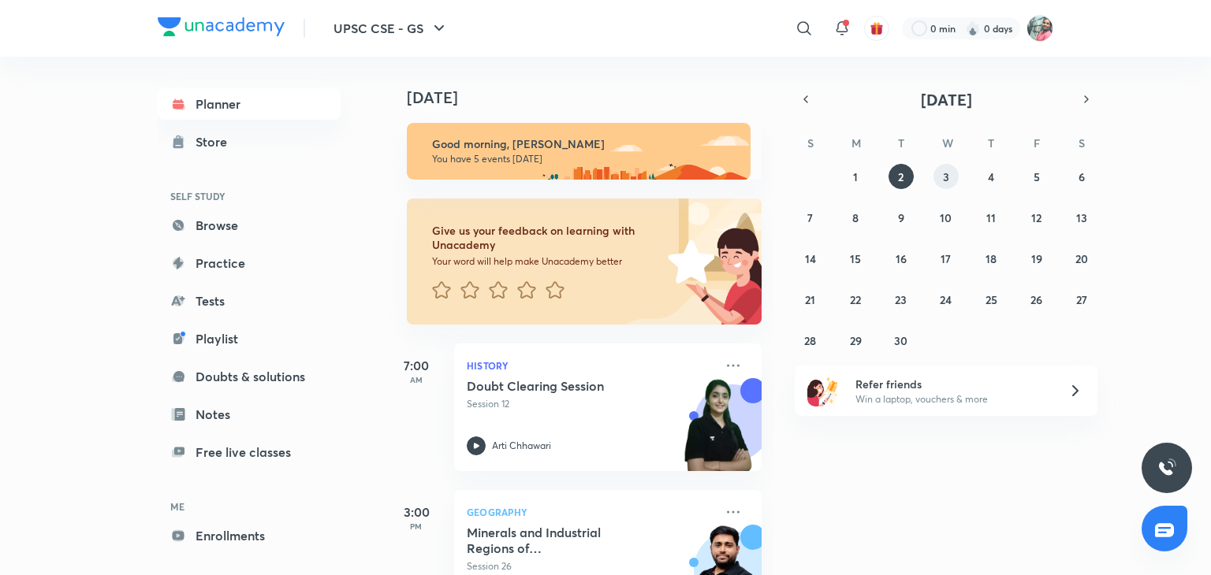
click at [943, 177] on abbr "3" at bounding box center [946, 176] width 6 height 15
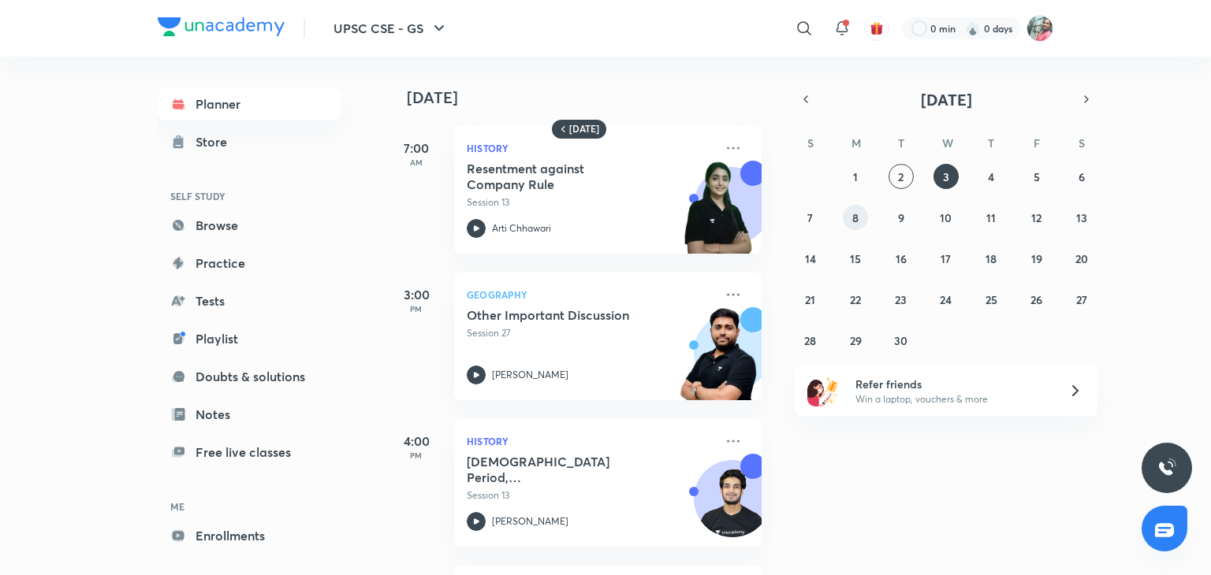
click at [849, 215] on button "8" at bounding box center [855, 217] width 25 height 25
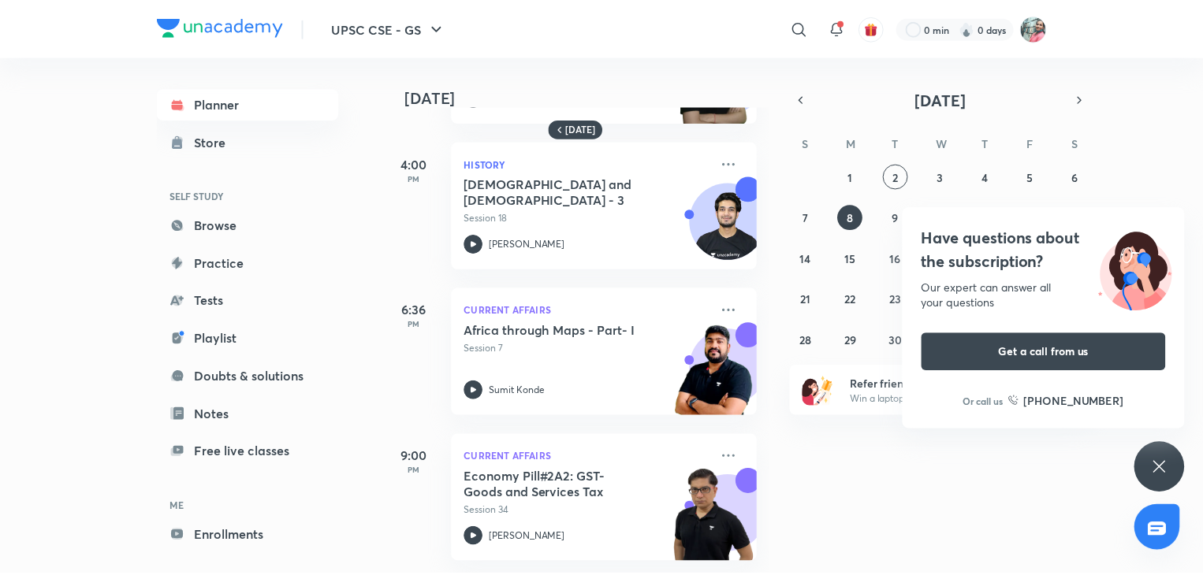
scroll to position [142, 0]
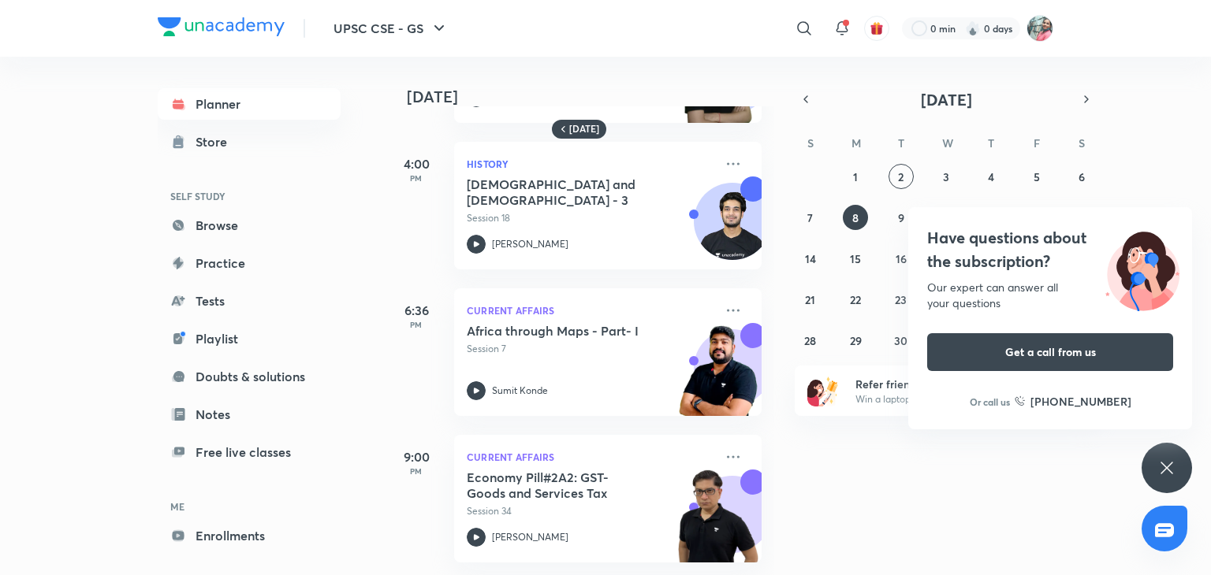
click at [1141, 459] on div "8 September 7:00 AM History The Revolt of 1857 part 1 Session 17 Arti Chhawari …" at bounding box center [796, 316] width 823 height 519
click at [1181, 466] on div "Have questions about the subscription? Our expert can answer all your questions…" at bounding box center [1166, 468] width 50 height 50
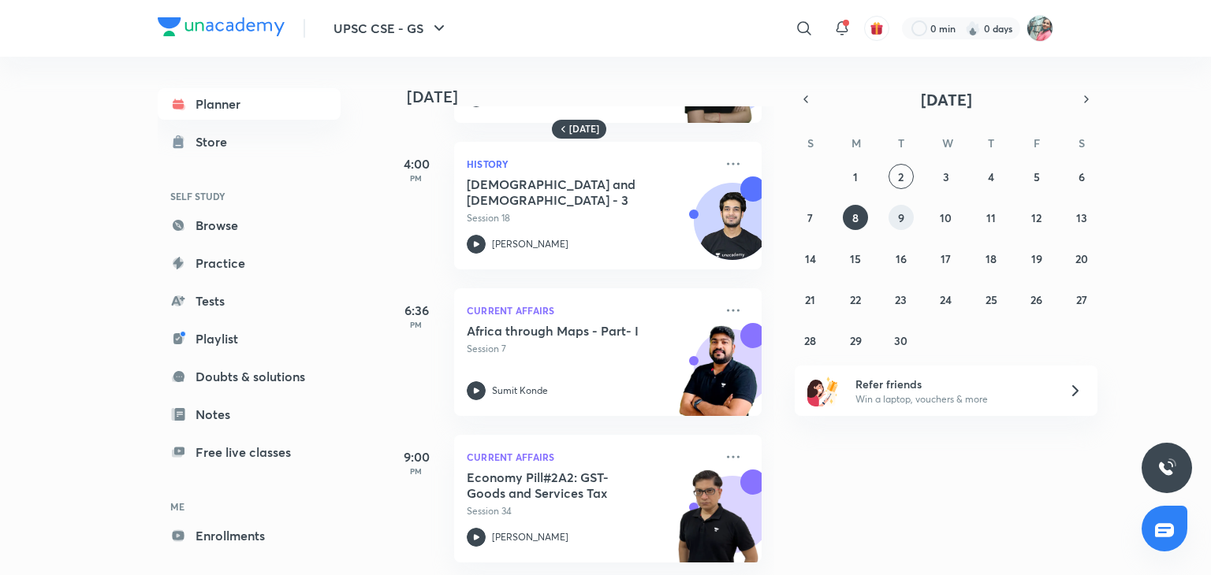
click at [899, 210] on abbr "9" at bounding box center [901, 217] width 6 height 15
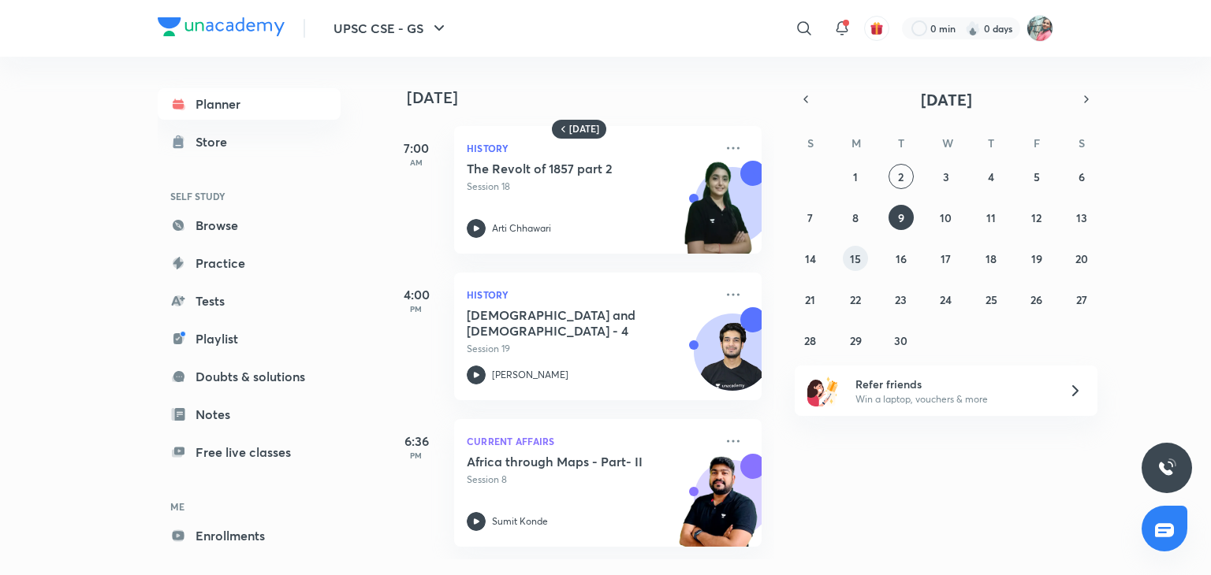
click at [851, 260] on abbr "15" at bounding box center [855, 258] width 11 height 15
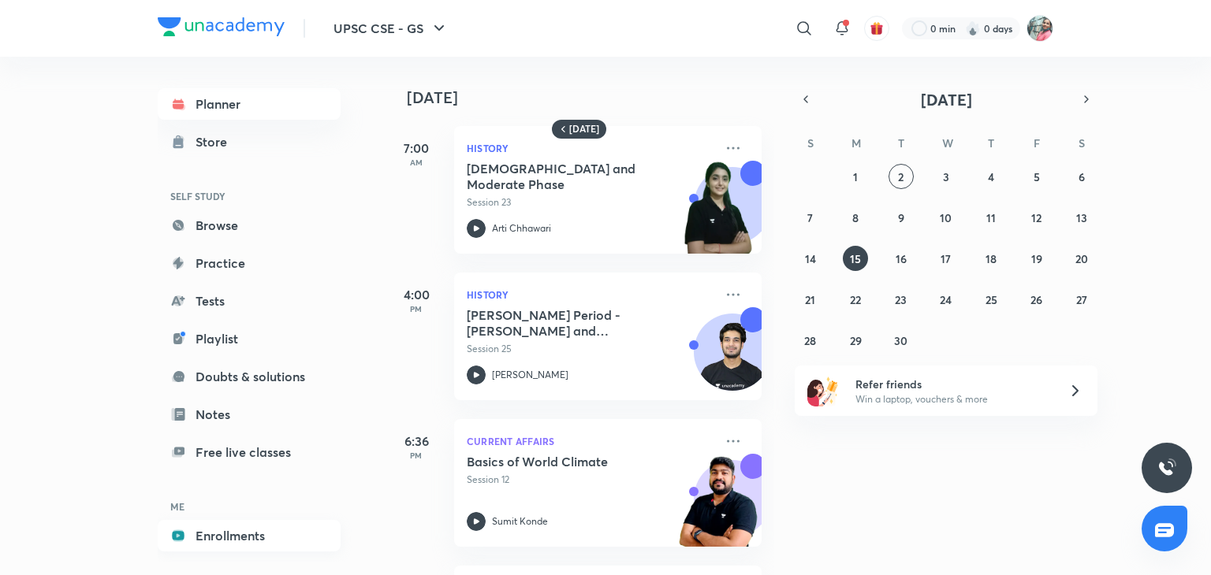
click at [253, 533] on link "Enrollments" at bounding box center [249, 536] width 183 height 32
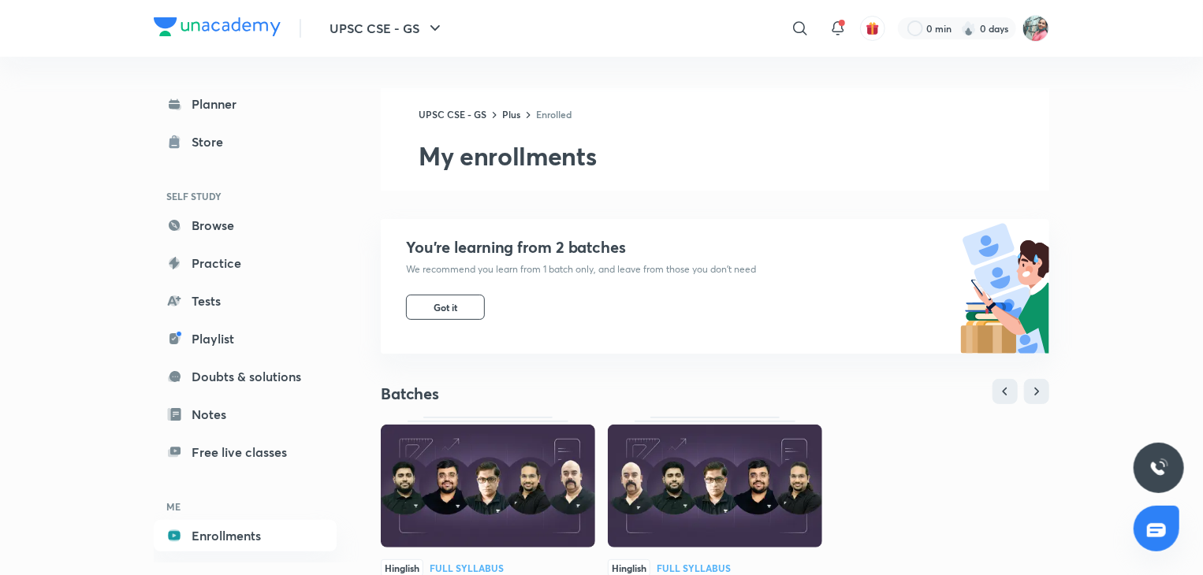
click at [747, 480] on img at bounding box center [715, 486] width 214 height 123
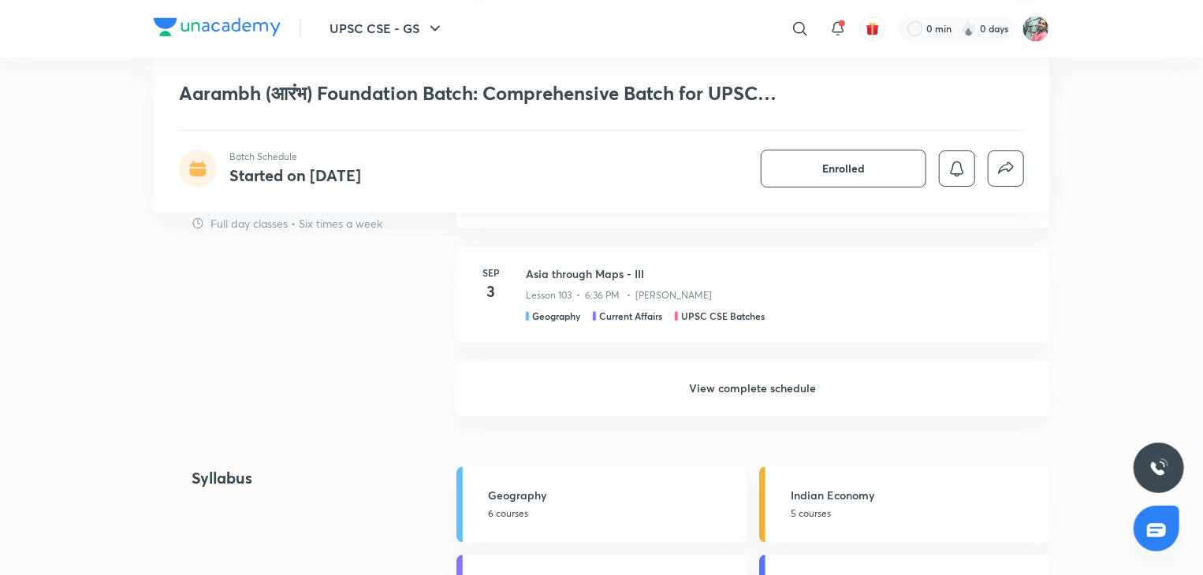
scroll to position [1540, 0]
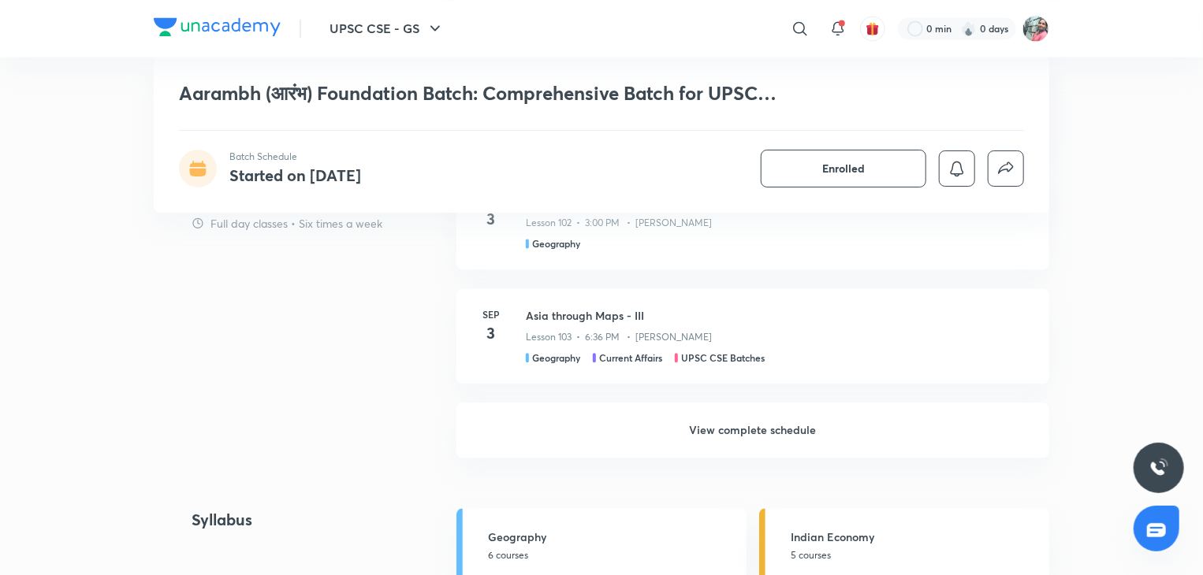
click at [762, 423] on h6 "View complete schedule" at bounding box center [752, 430] width 593 height 55
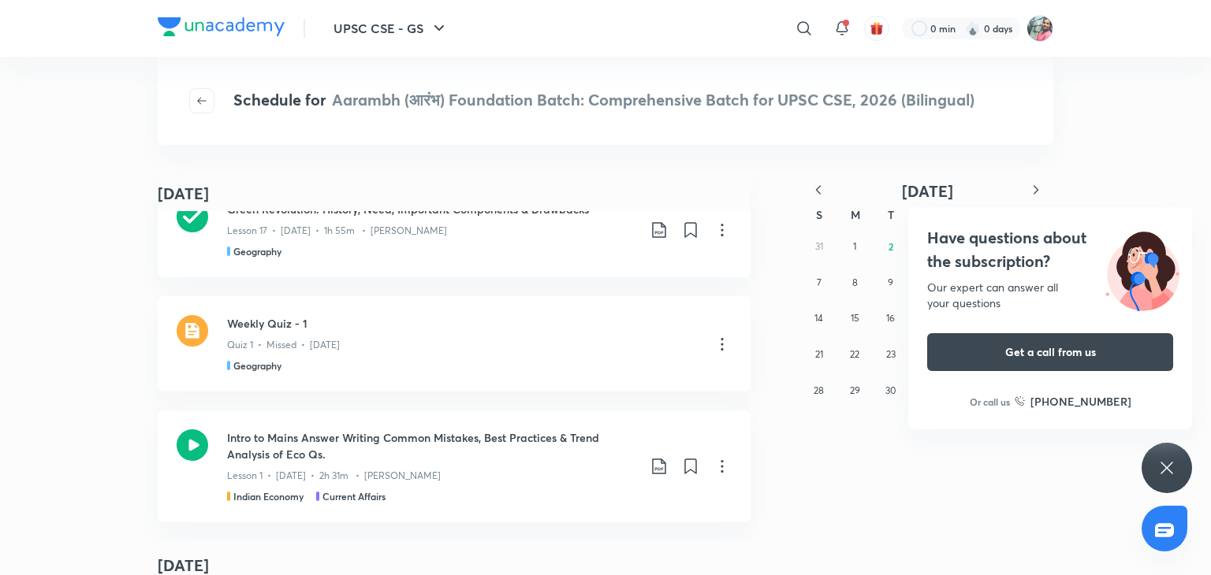
scroll to position [121308, 0]
